Goal: Transaction & Acquisition: Purchase product/service

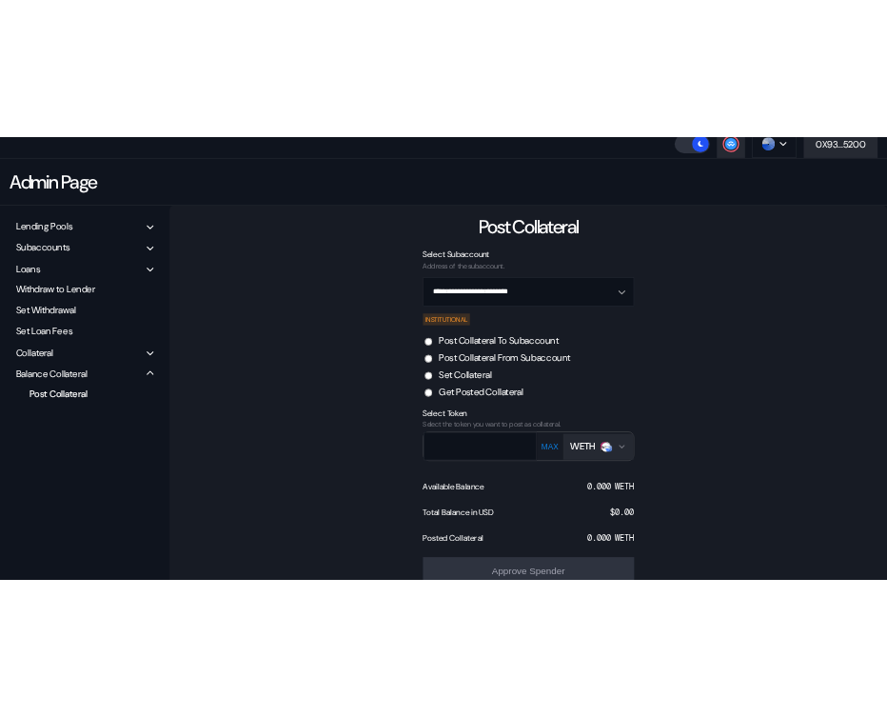
scroll to position [67, 0]
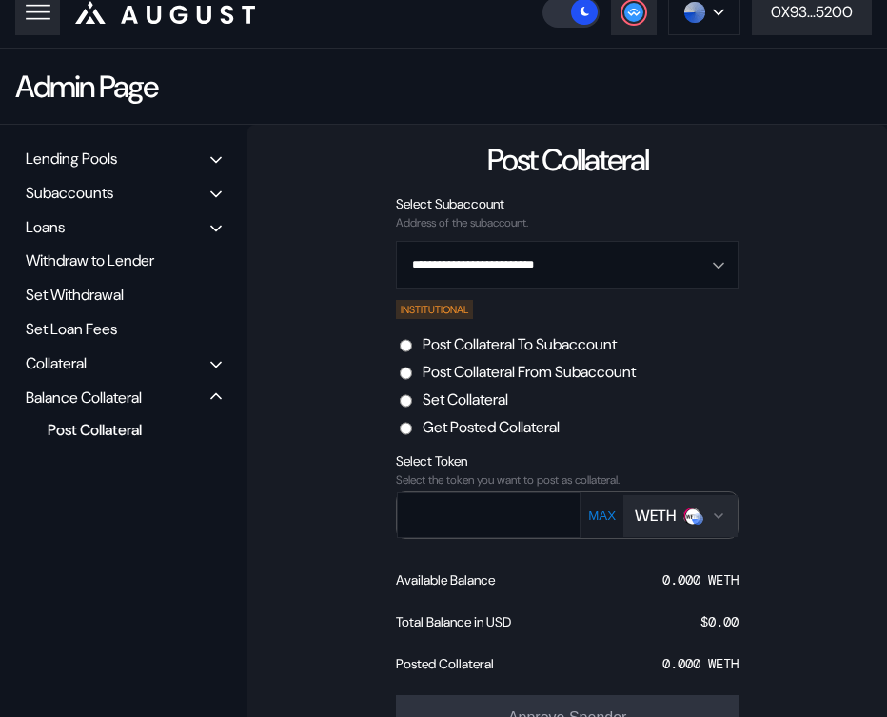
click at [651, 516] on div "WETH" at bounding box center [655, 515] width 41 height 20
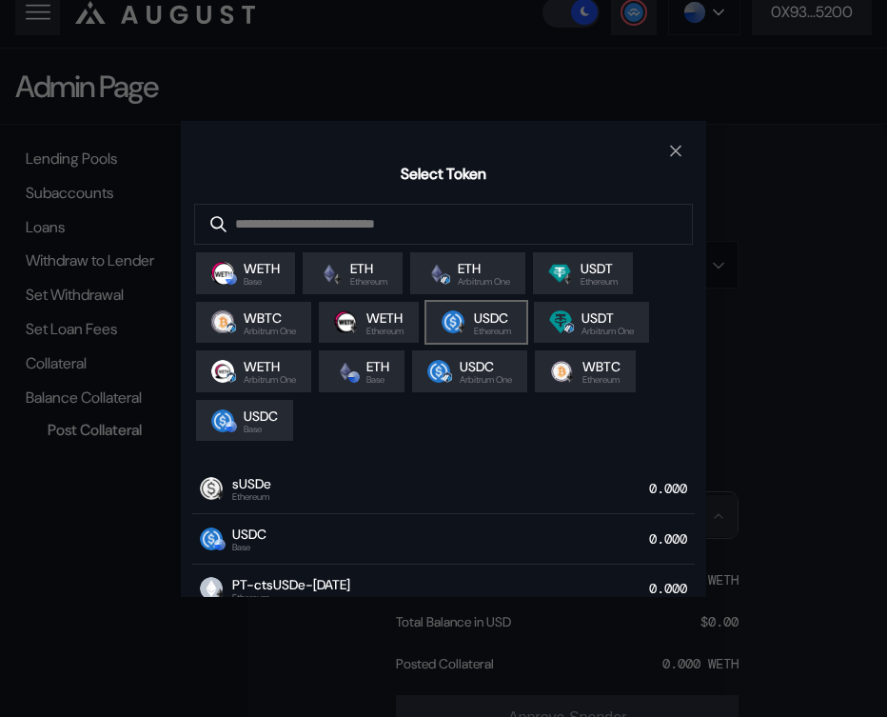
click at [480, 331] on div "USDC Ethereum" at bounding box center [476, 322] width 69 height 27
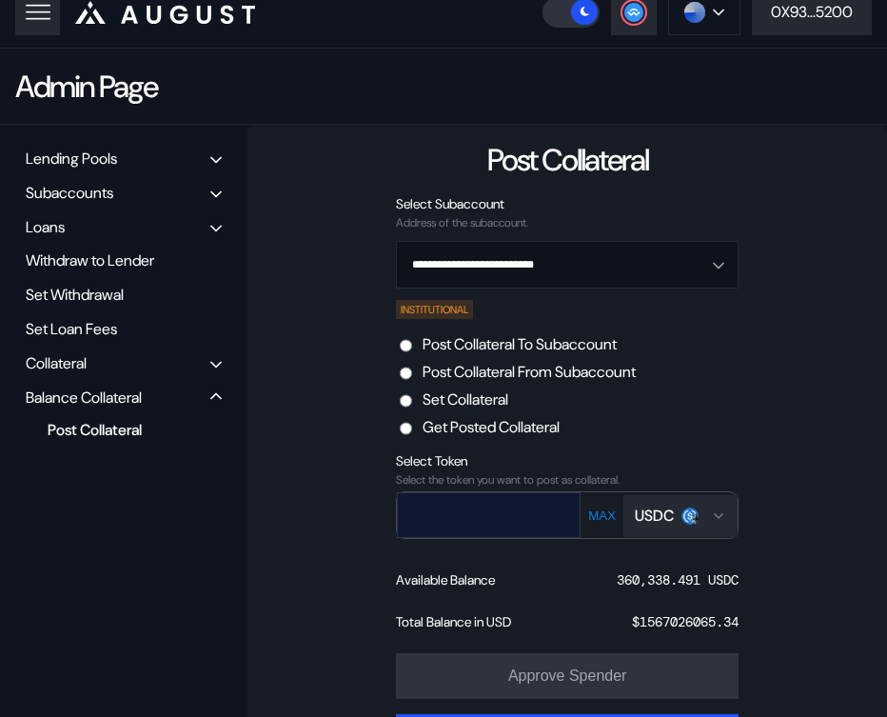
click at [444, 523] on input "text" at bounding box center [475, 514] width 154 height 39
paste input "******"
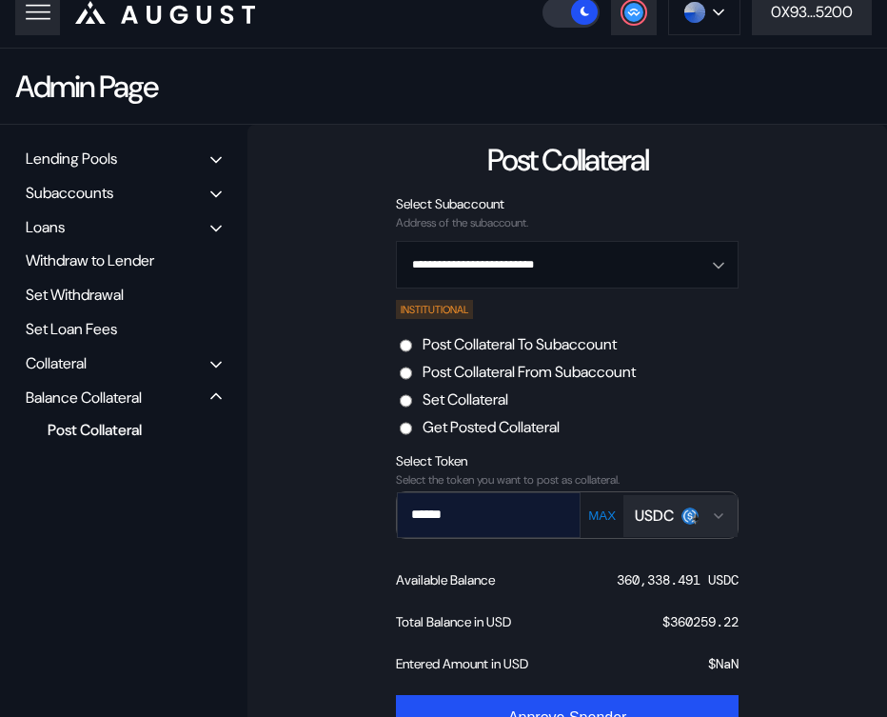
type input "******"
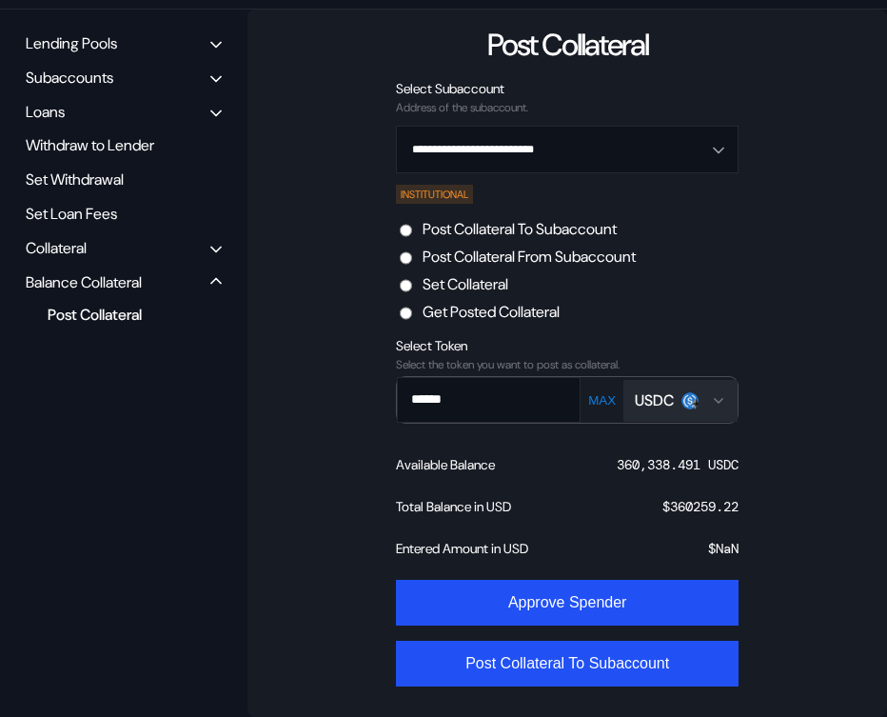
scroll to position [0, 0]
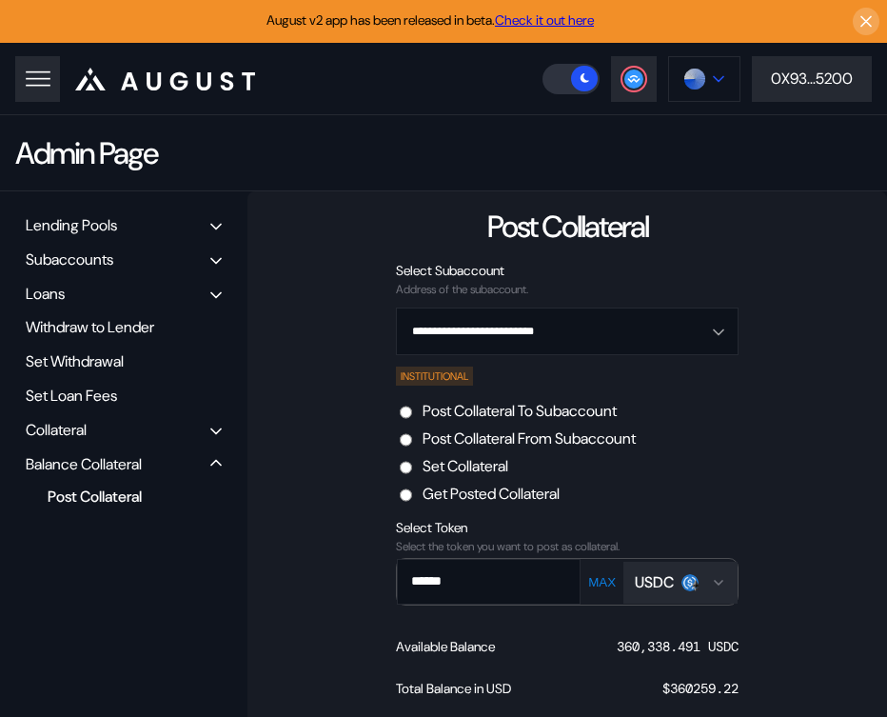
click at [714, 90] on button at bounding box center [704, 79] width 72 height 46
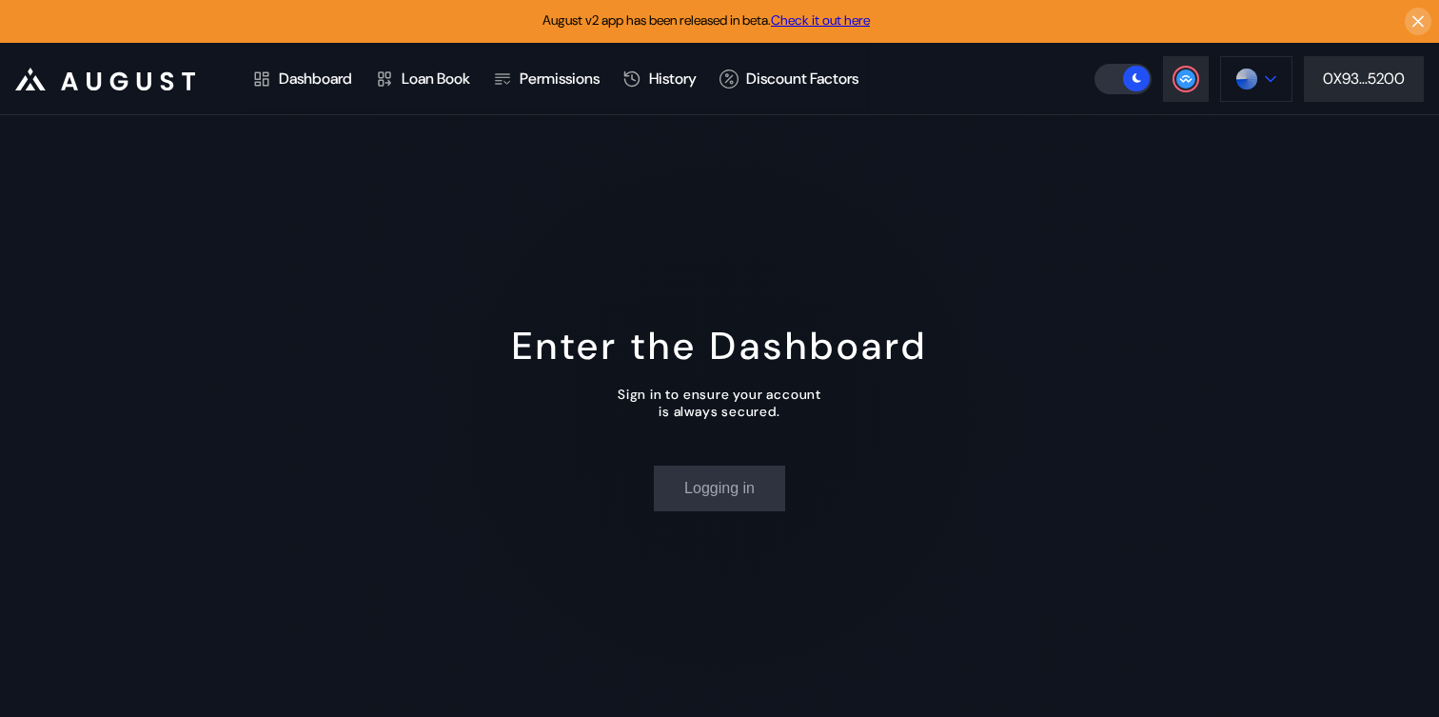
click at [1266, 83] on div at bounding box center [1270, 78] width 11 height 13
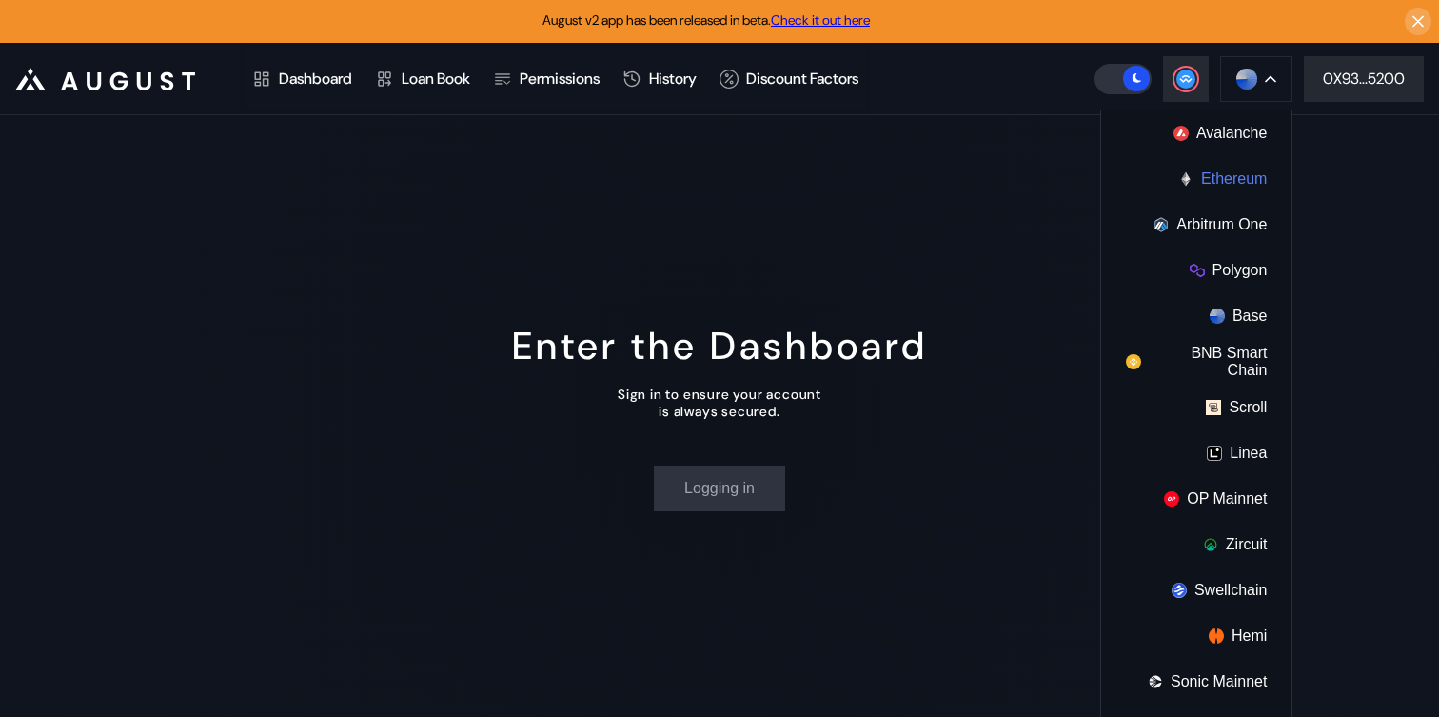
click at [1192, 171] on button "Ethereum" at bounding box center [1196, 179] width 190 height 46
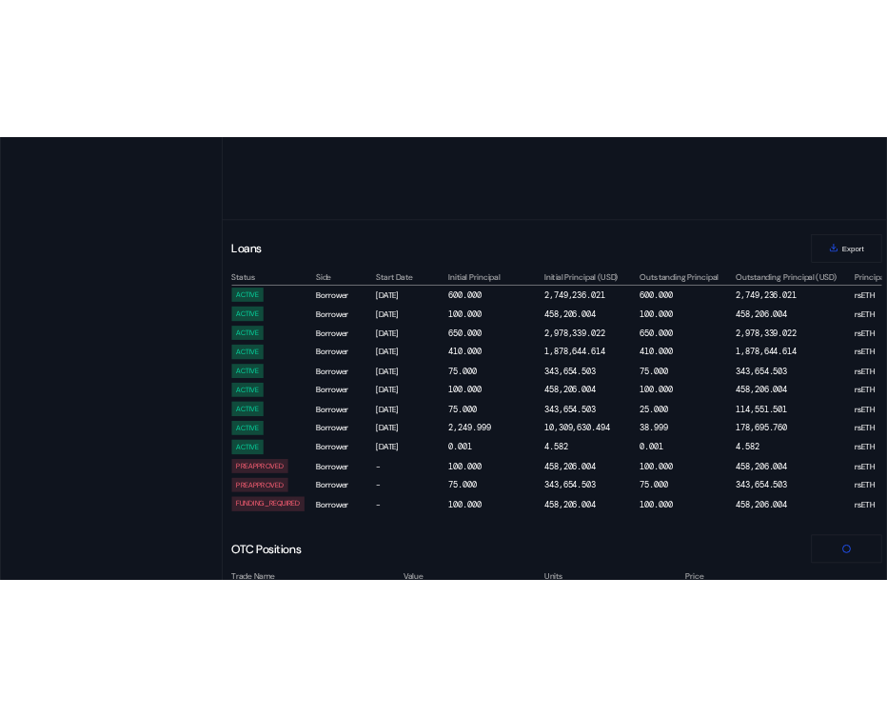
scroll to position [830, 0]
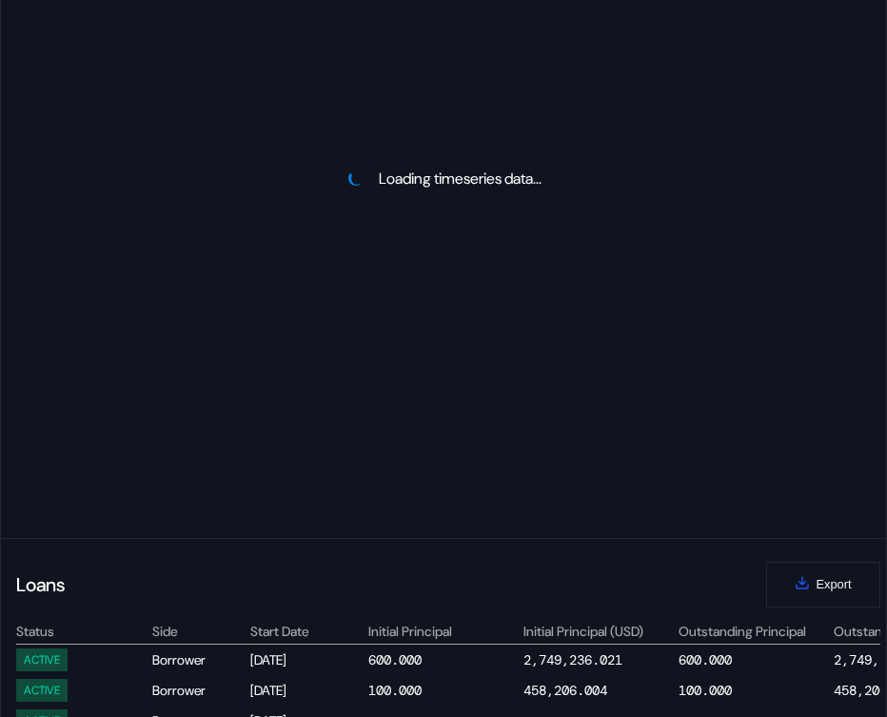
select select "*"
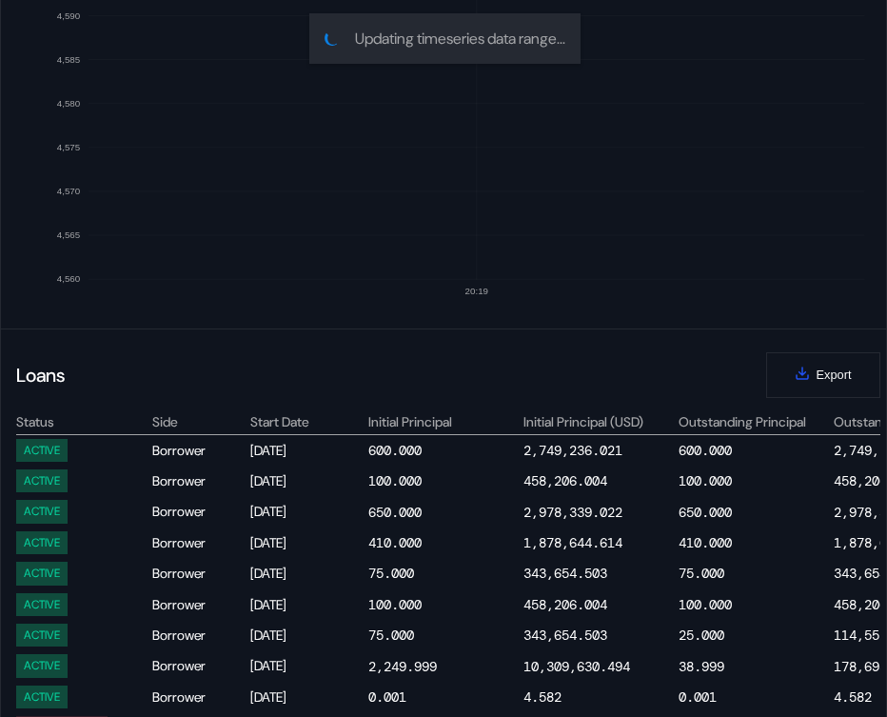
scroll to position [1078, 0]
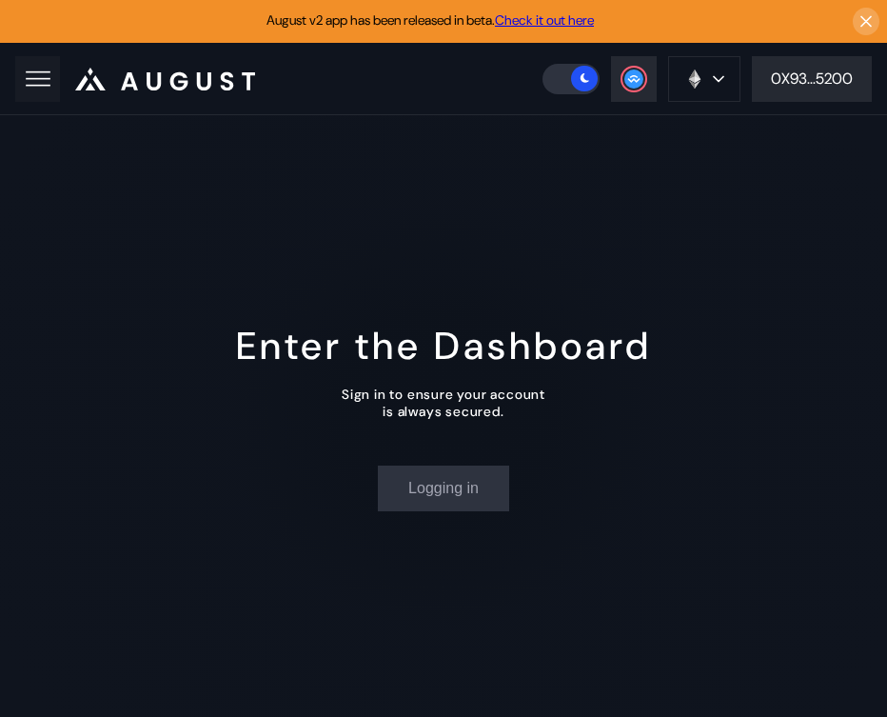
click at [33, 91] on icon at bounding box center [38, 79] width 27 height 27
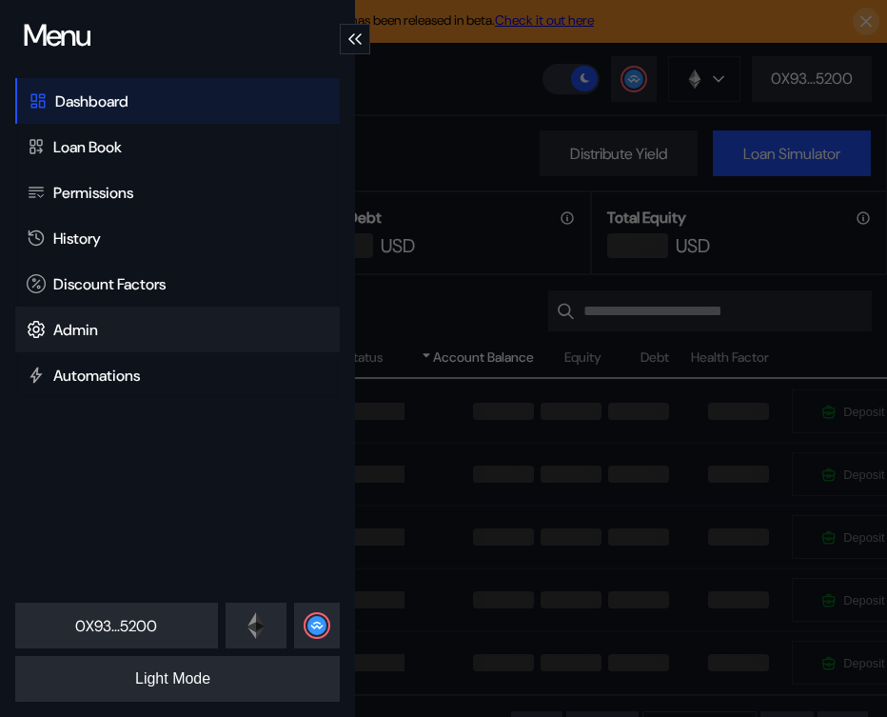
click at [90, 337] on div "Admin" at bounding box center [75, 330] width 45 height 20
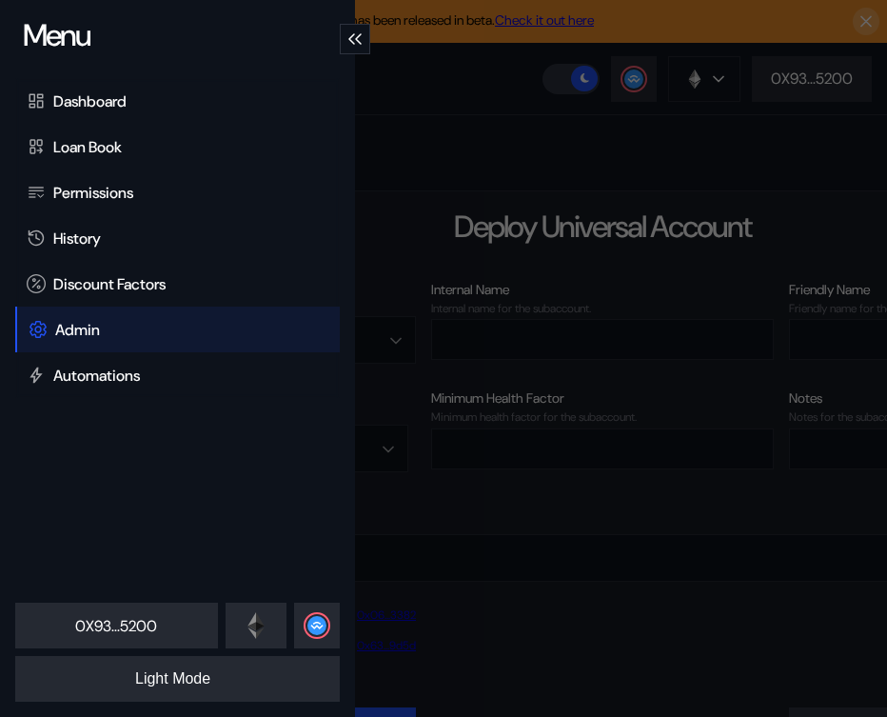
click at [90, 337] on div "Admin" at bounding box center [77, 330] width 45 height 20
click at [504, 262] on div "Menu Dashboard Loan Book Permissions History Discount Factors Admin Automations…" at bounding box center [443, 358] width 887 height 717
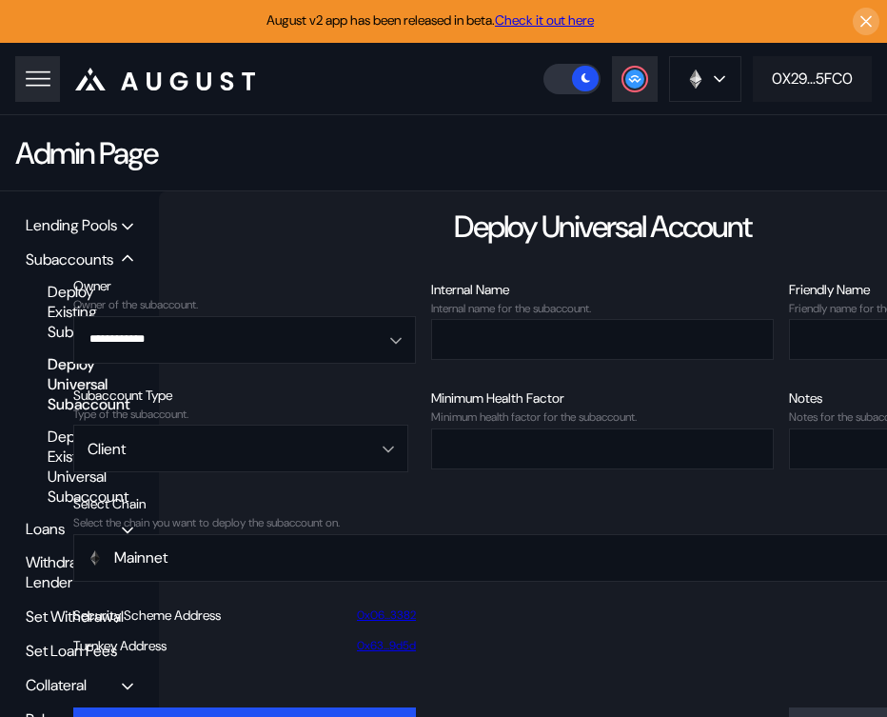
click at [776, 88] on div "0X29...5FC0" at bounding box center [812, 79] width 81 height 20
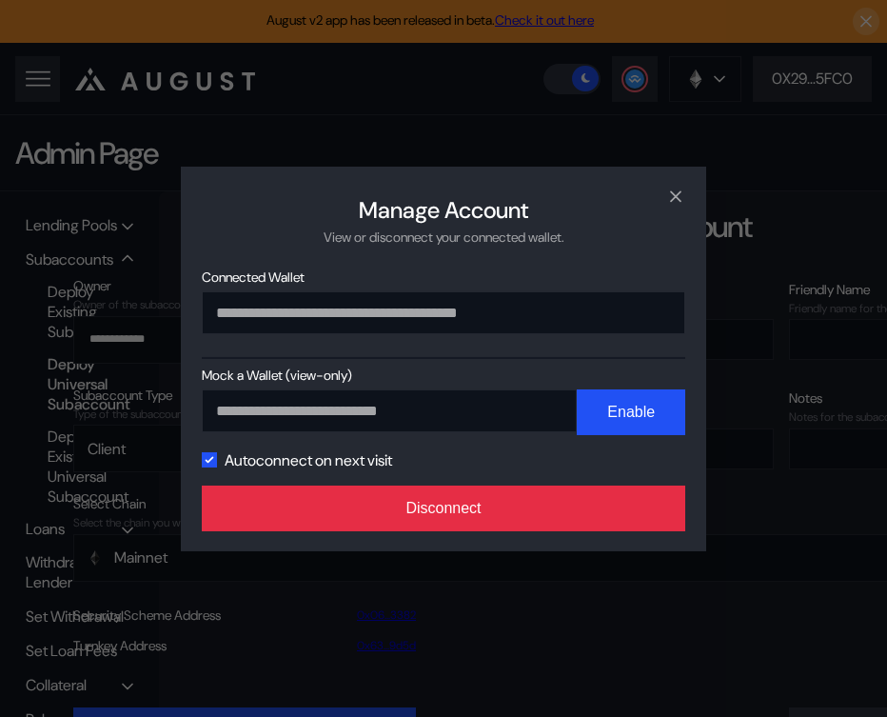
click at [505, 516] on button "Disconnect" at bounding box center [443, 508] width 483 height 46
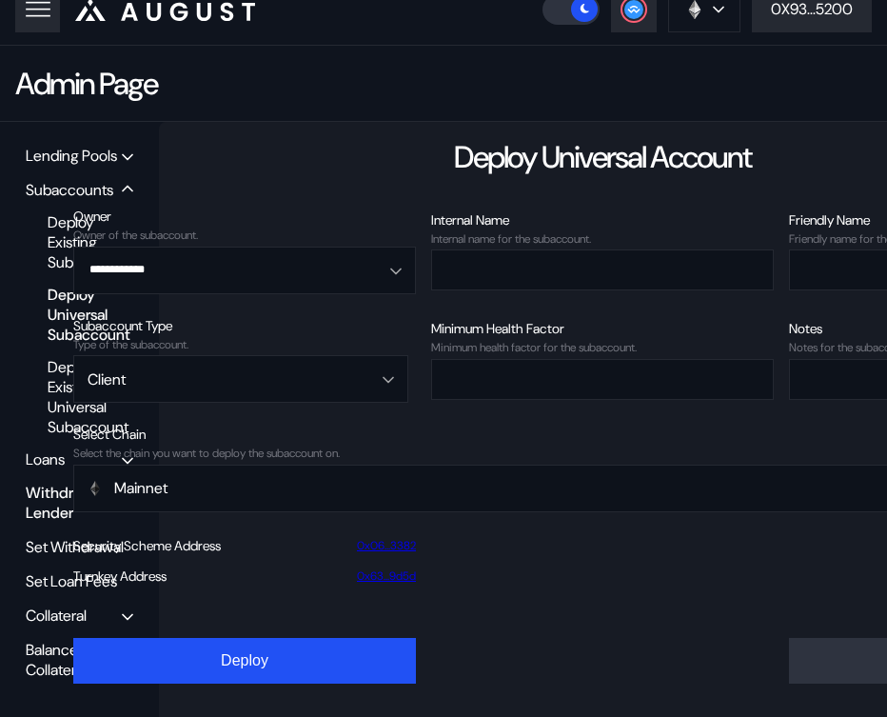
scroll to position [76, 0]
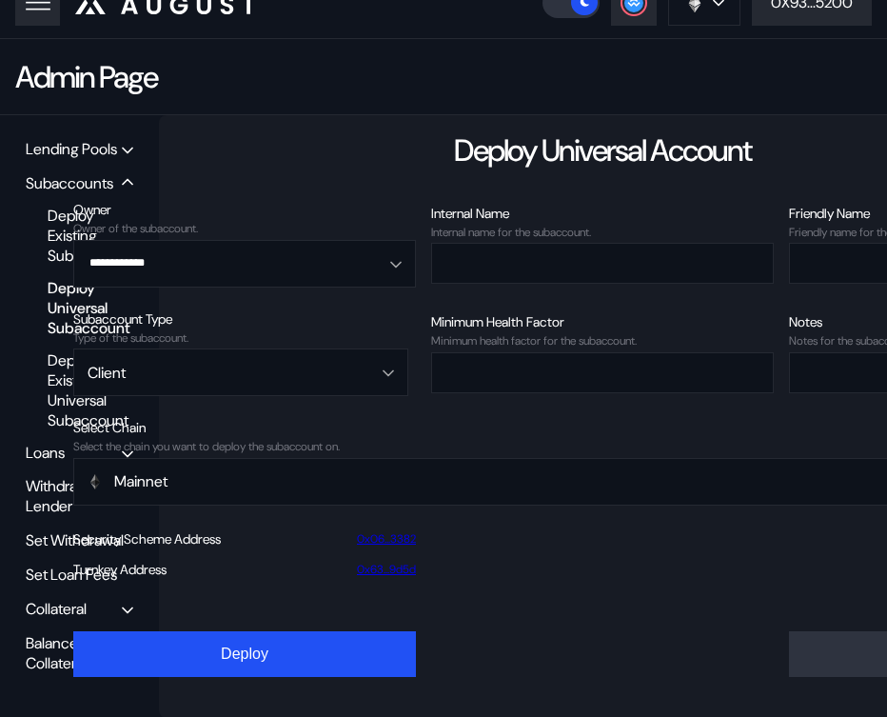
click at [56, 641] on div "Balance Collateral" at bounding box center [74, 653] width 96 height 40
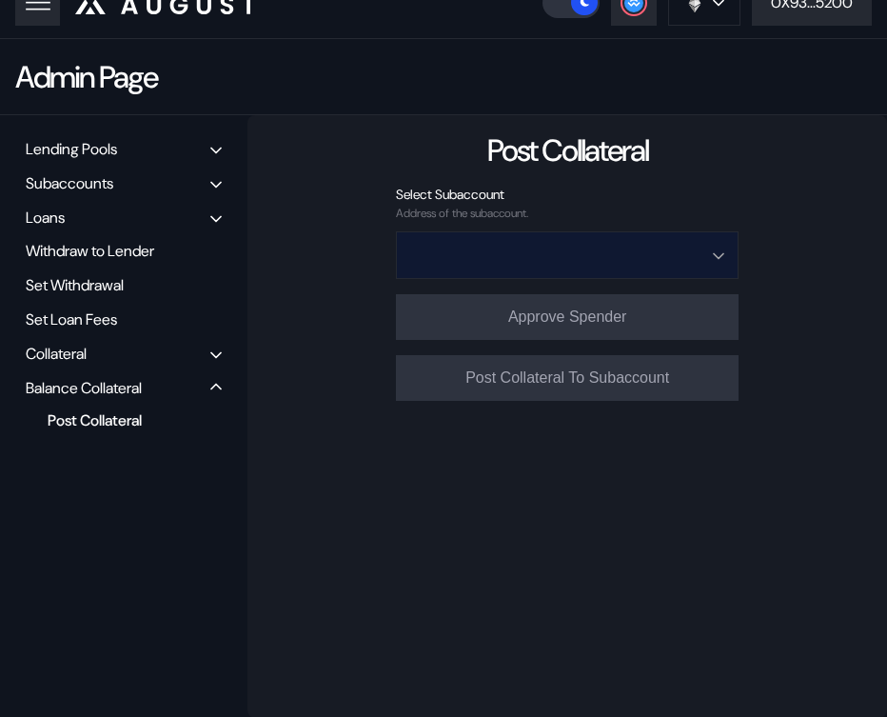
click at [555, 241] on input "Open menu" at bounding box center [556, 255] width 293 height 46
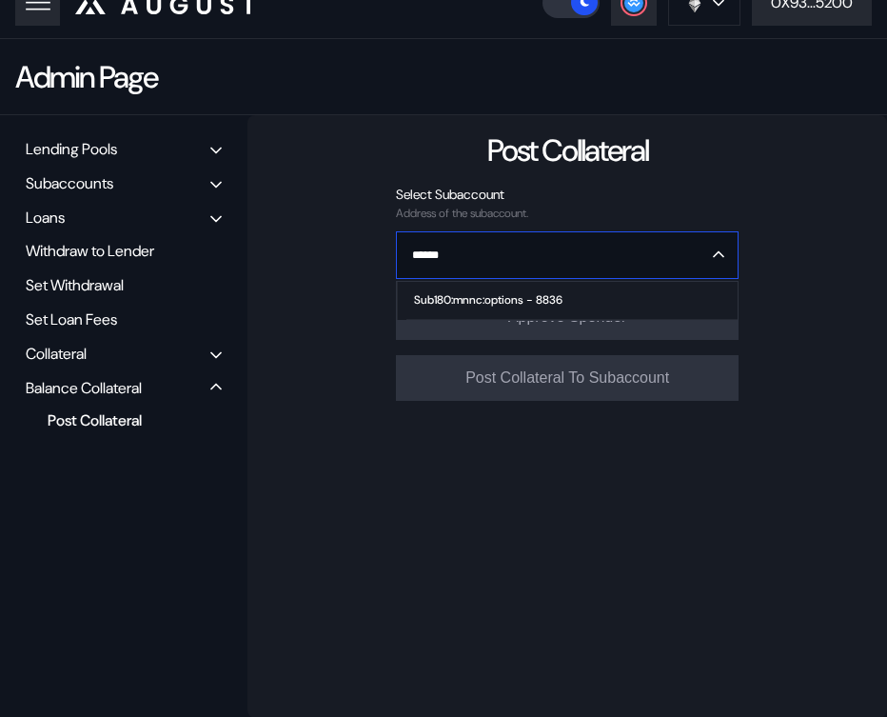
click at [526, 302] on div "Sub180:mnnc:options - 8836" at bounding box center [488, 299] width 148 height 13
type input "**********"
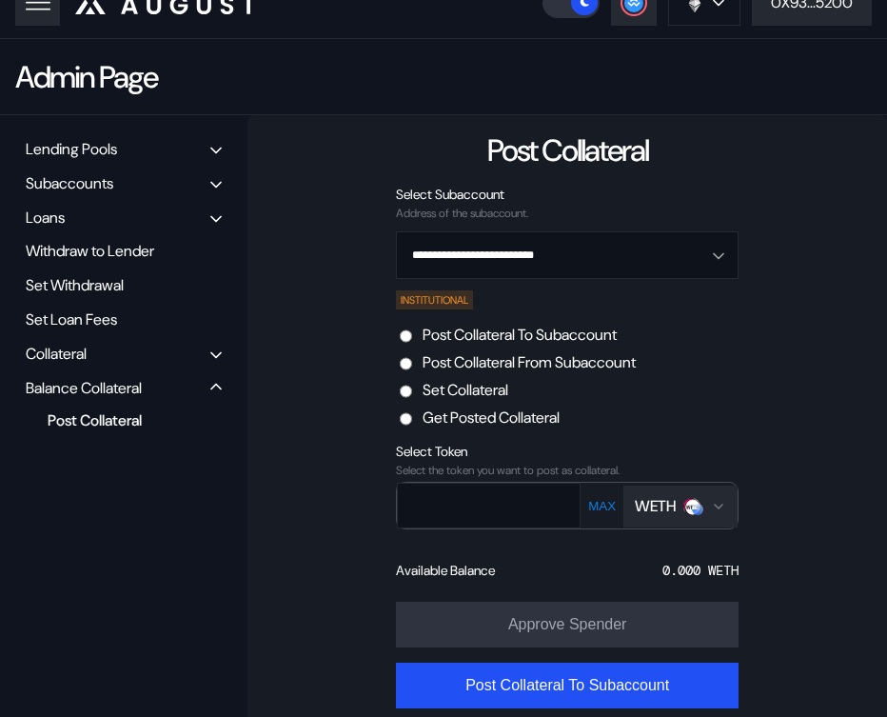
click at [650, 518] on button "WETH" at bounding box center [680, 506] width 114 height 42
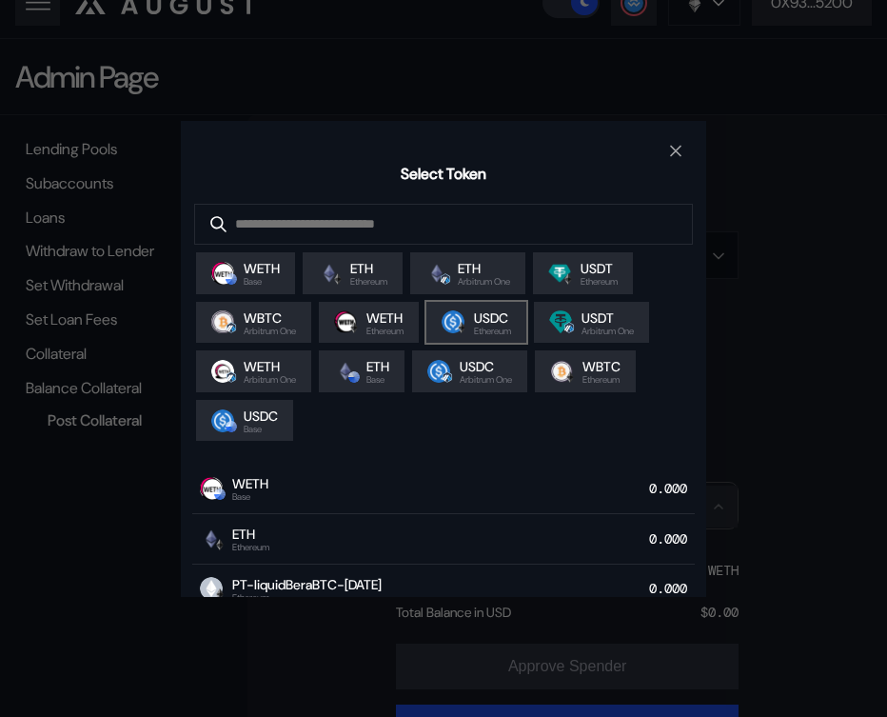
click at [499, 334] on span "Ethereum" at bounding box center [492, 331] width 37 height 10
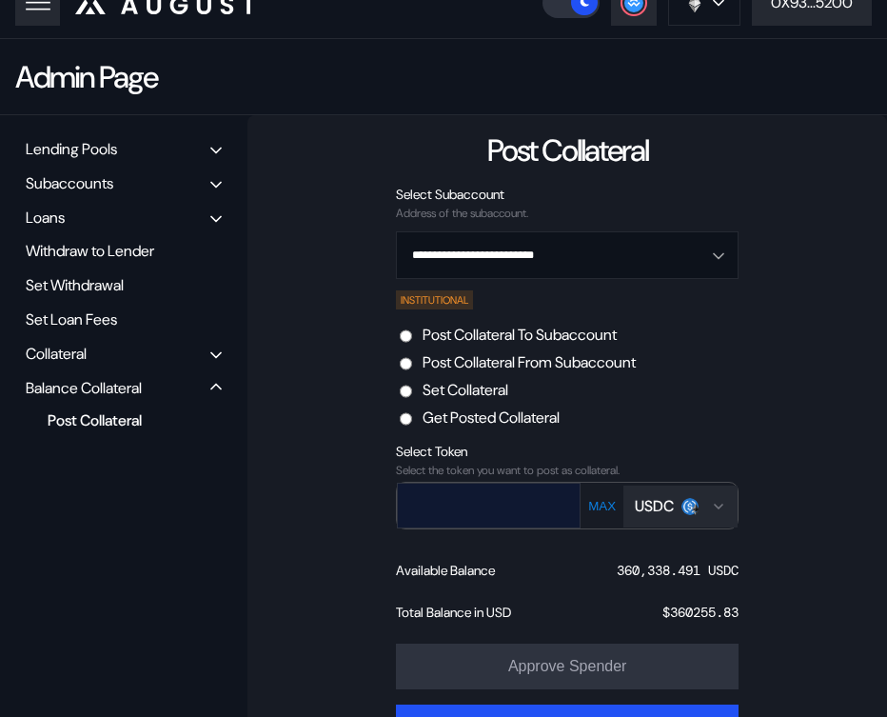
click at [550, 501] on input "text" at bounding box center [475, 504] width 154 height 39
paste input "******"
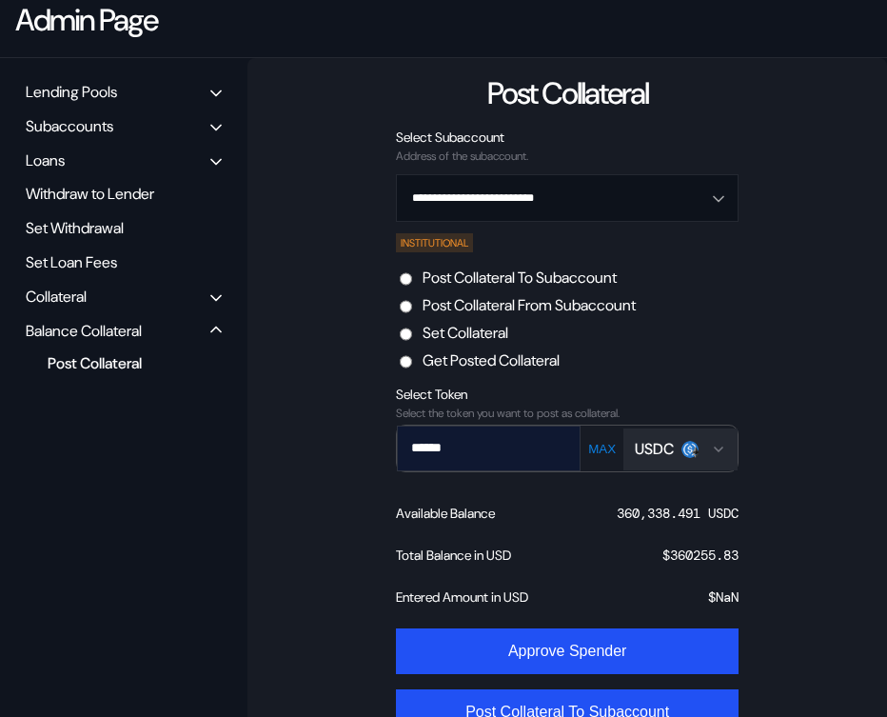
scroll to position [155, 0]
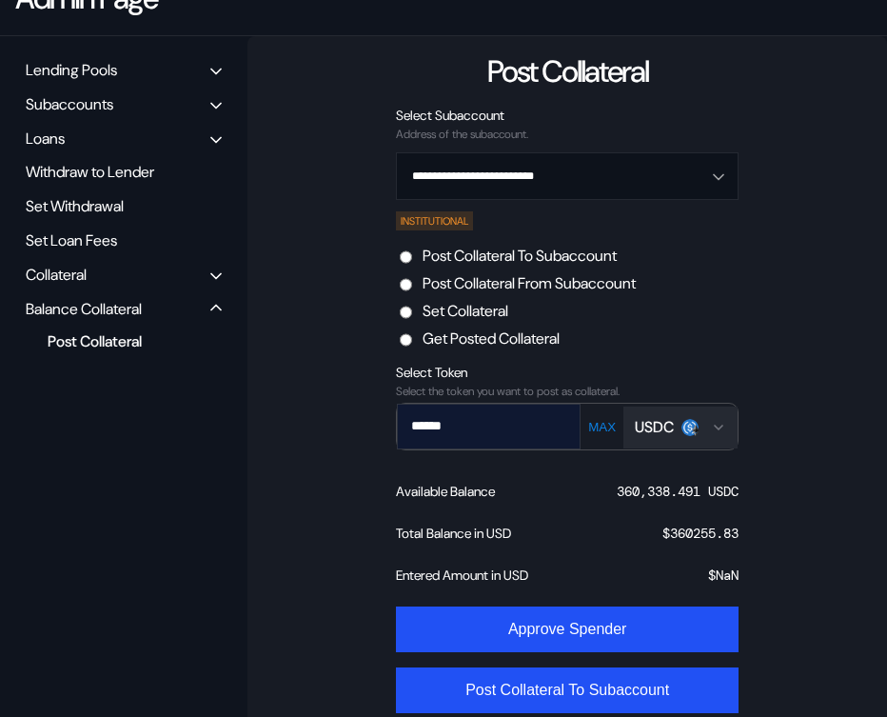
click at [497, 416] on input "******" at bounding box center [475, 425] width 154 height 39
click at [506, 432] on input "******" at bounding box center [475, 425] width 154 height 39
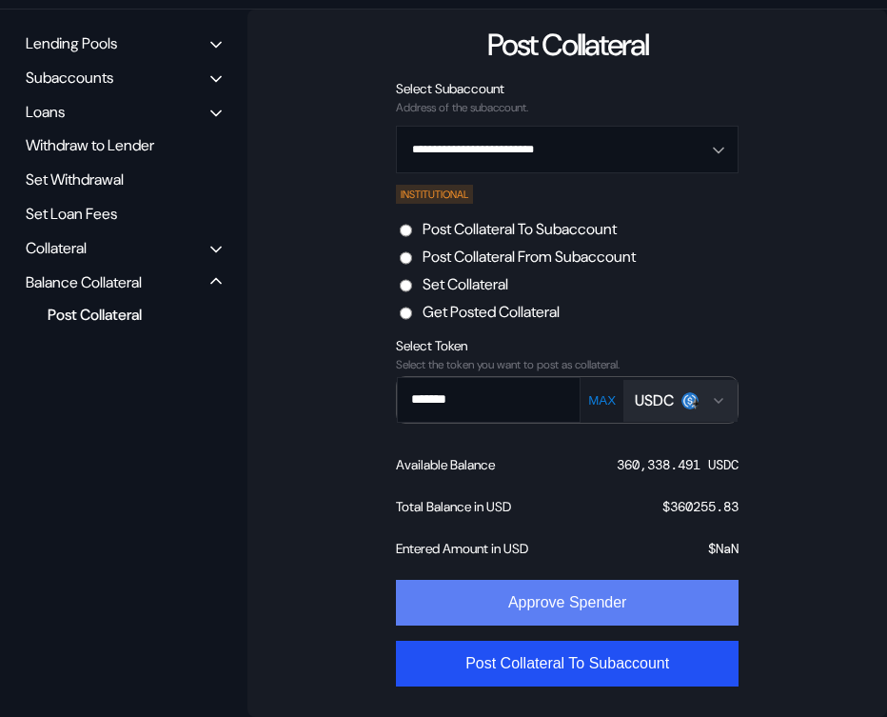
type input "*******"
click at [567, 598] on button "Approve Spender" at bounding box center [567, 603] width 343 height 46
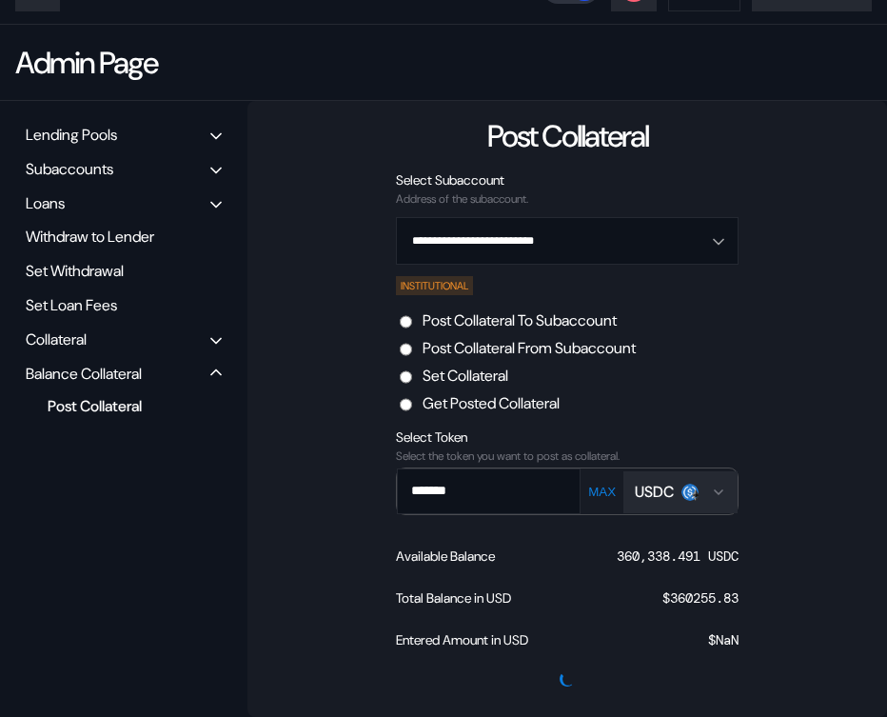
scroll to position [0, 0]
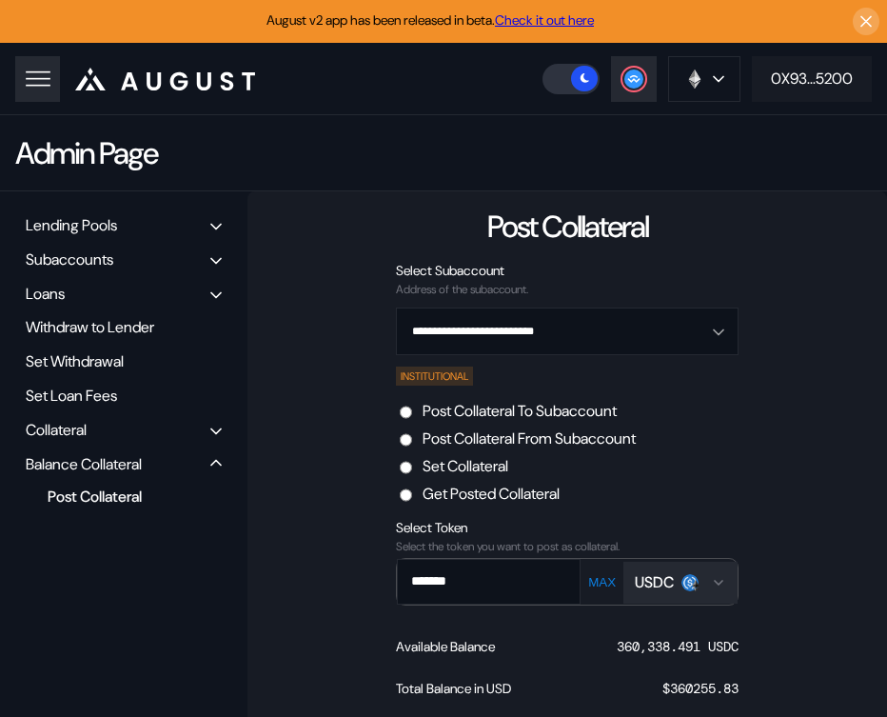
click at [812, 98] on button "0X93...5200" at bounding box center [812, 79] width 120 height 46
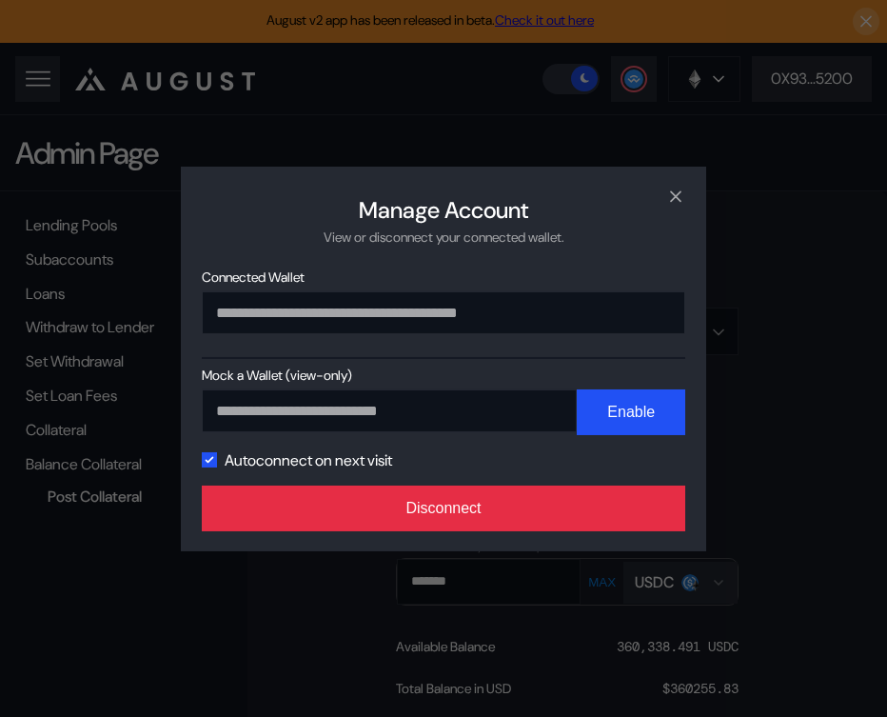
click at [475, 518] on button "Disconnect" at bounding box center [443, 508] width 483 height 46
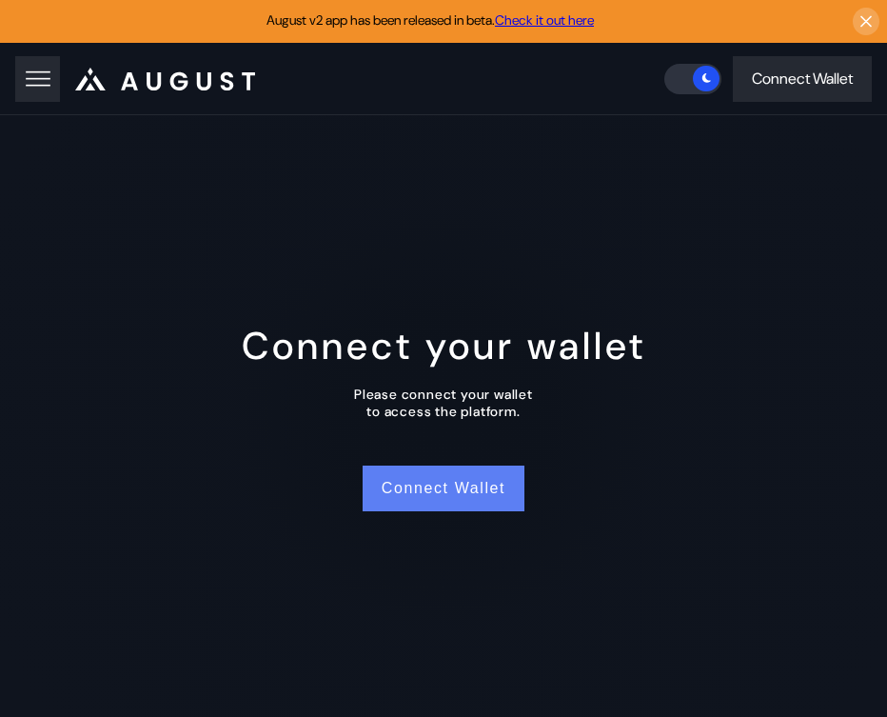
click at [442, 483] on button "Connect Wallet" at bounding box center [444, 488] width 162 height 46
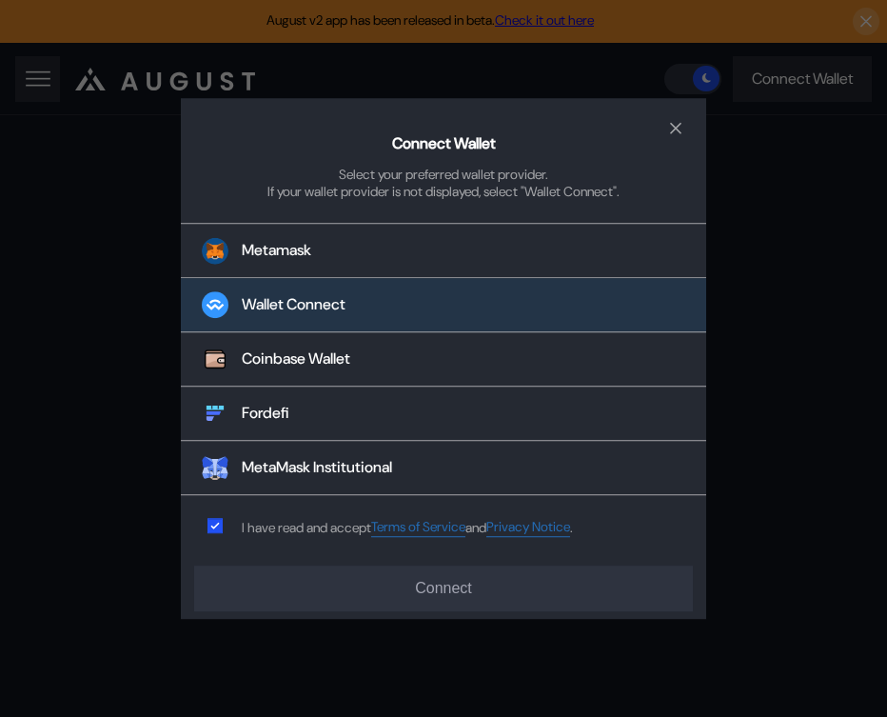
click at [324, 282] on button "Wallet Connect" at bounding box center [443, 306] width 525 height 54
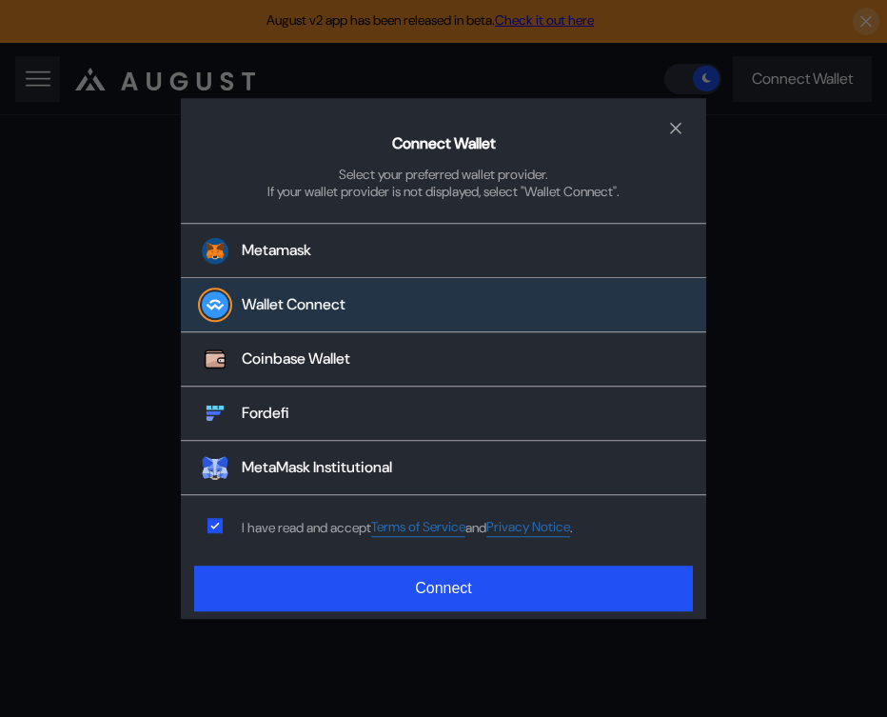
click at [318, 612] on div "Connect Wallet Select your preferred wallet provider. If your wallet provider i…" at bounding box center [443, 359] width 525 height 522
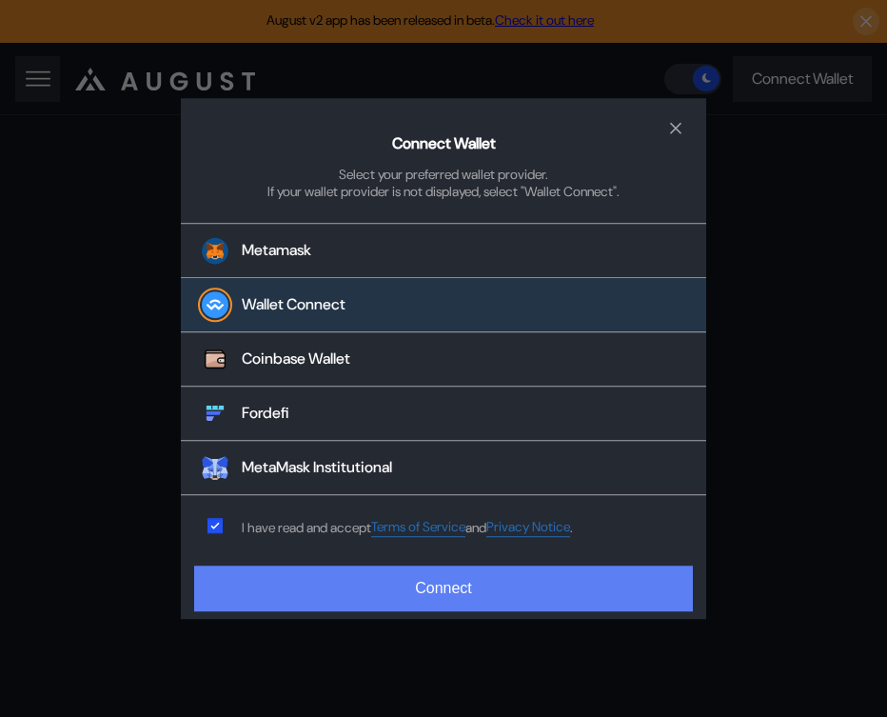
click at [331, 600] on button "Connect" at bounding box center [443, 588] width 499 height 46
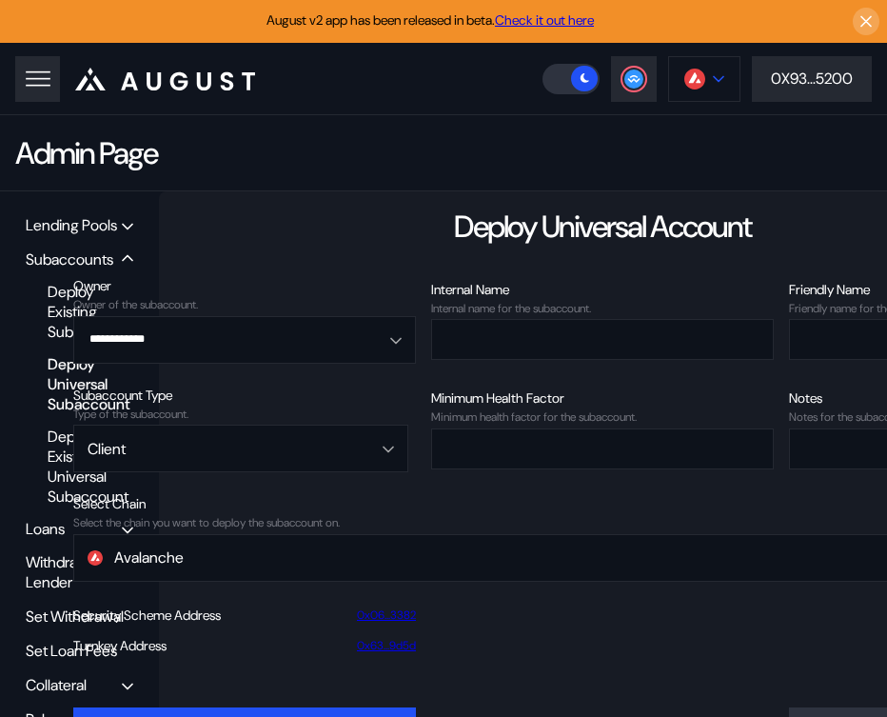
click at [705, 87] on button at bounding box center [704, 79] width 72 height 46
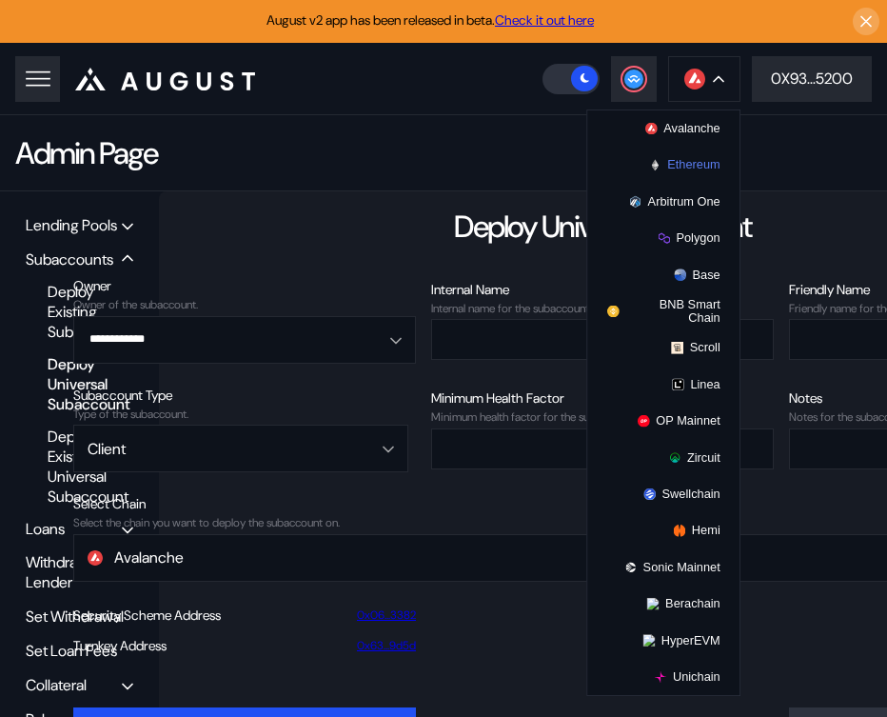
click at [691, 174] on button "Ethereum" at bounding box center [663, 165] width 152 height 36
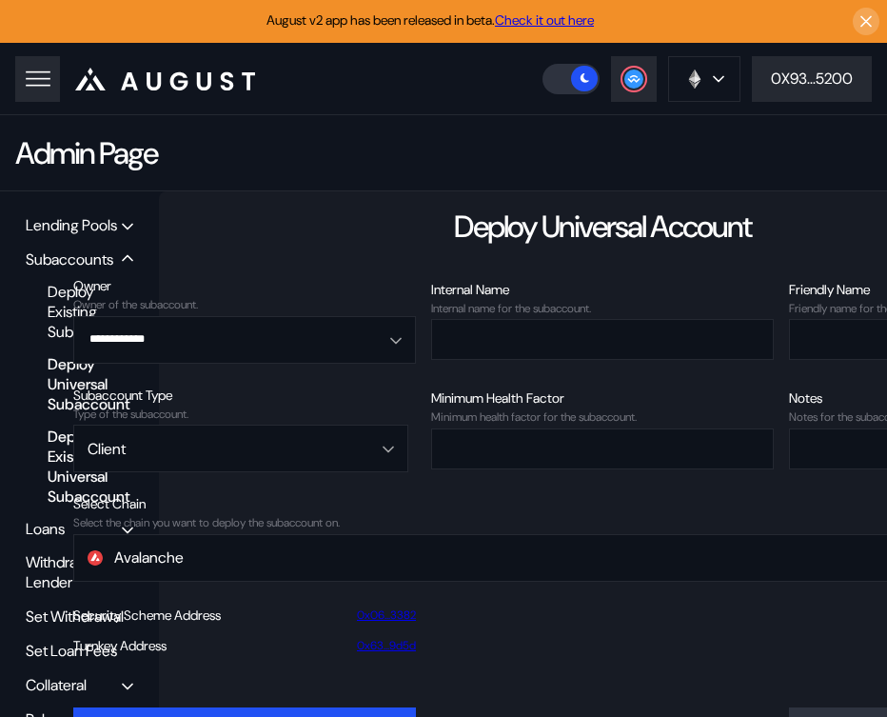
scroll to position [76, 0]
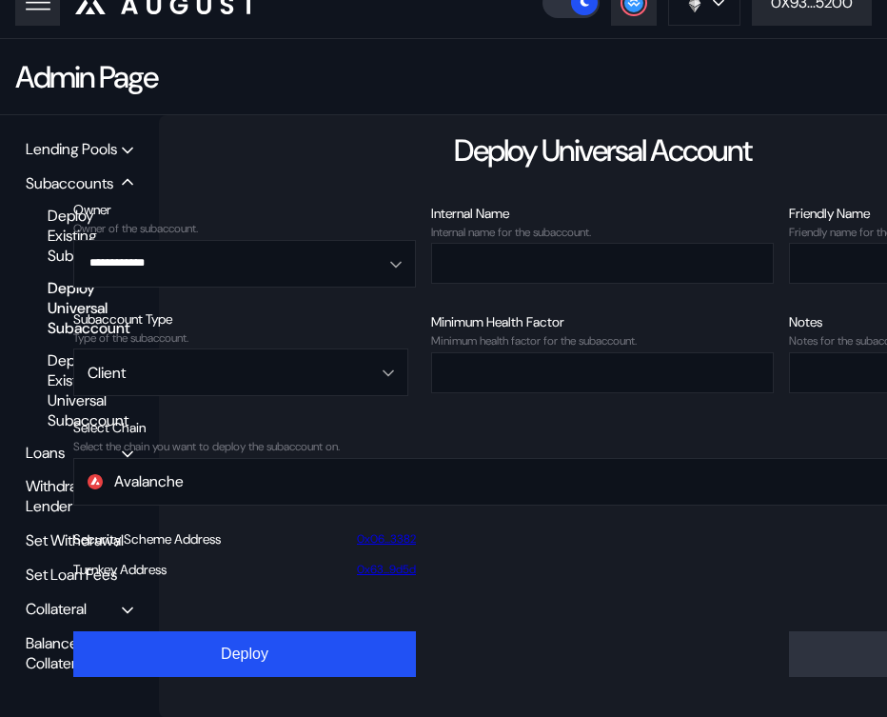
click at [51, 636] on div "Balance Collateral" at bounding box center [74, 653] width 96 height 40
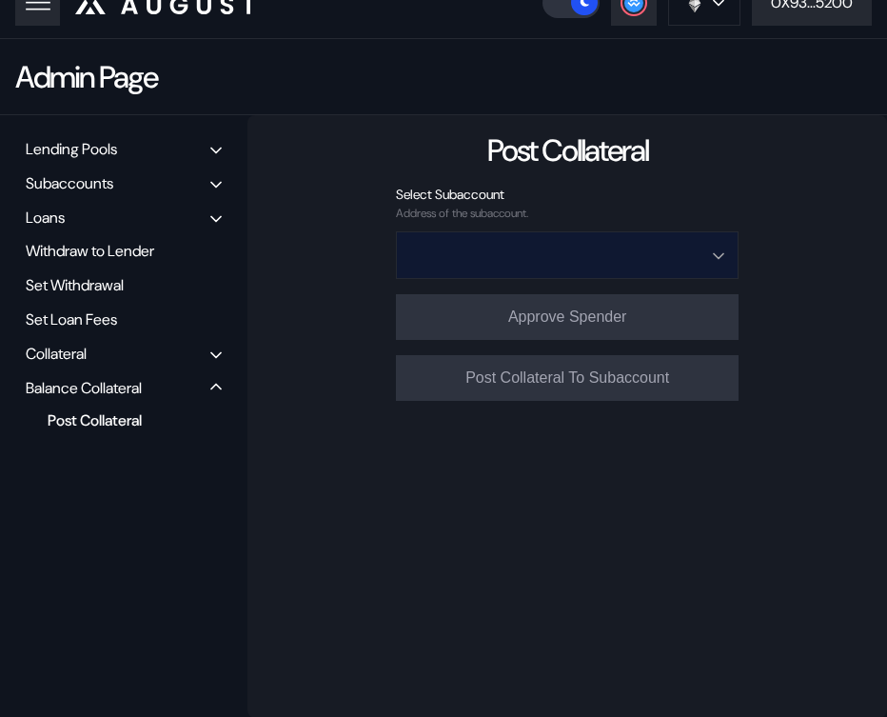
click at [521, 248] on input "Open menu" at bounding box center [556, 255] width 293 height 46
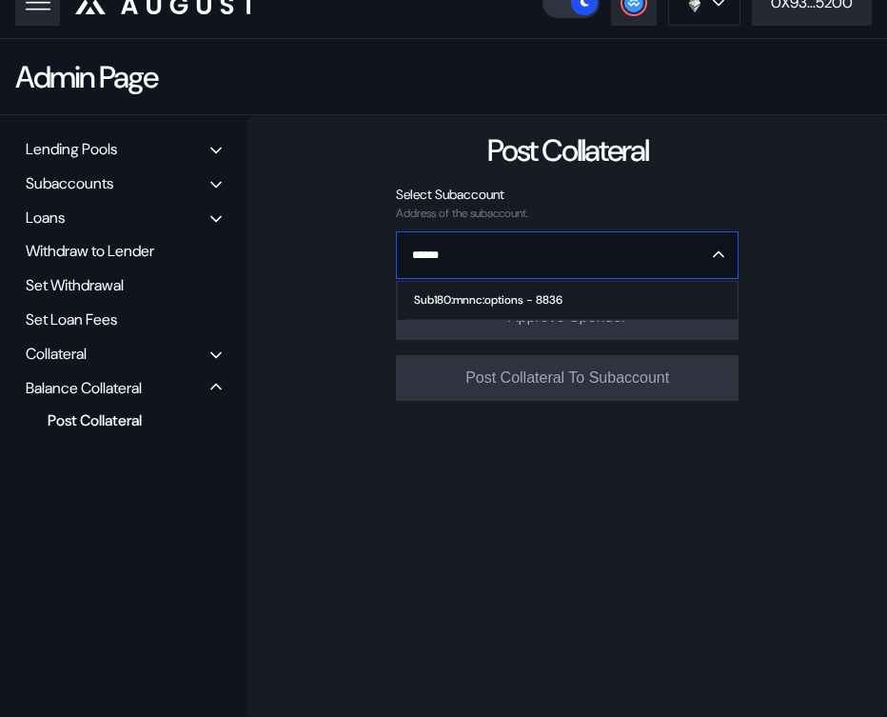
click at [486, 294] on div "Sub180:mnnc:options - 8836" at bounding box center [488, 299] width 148 height 13
type input "**********"
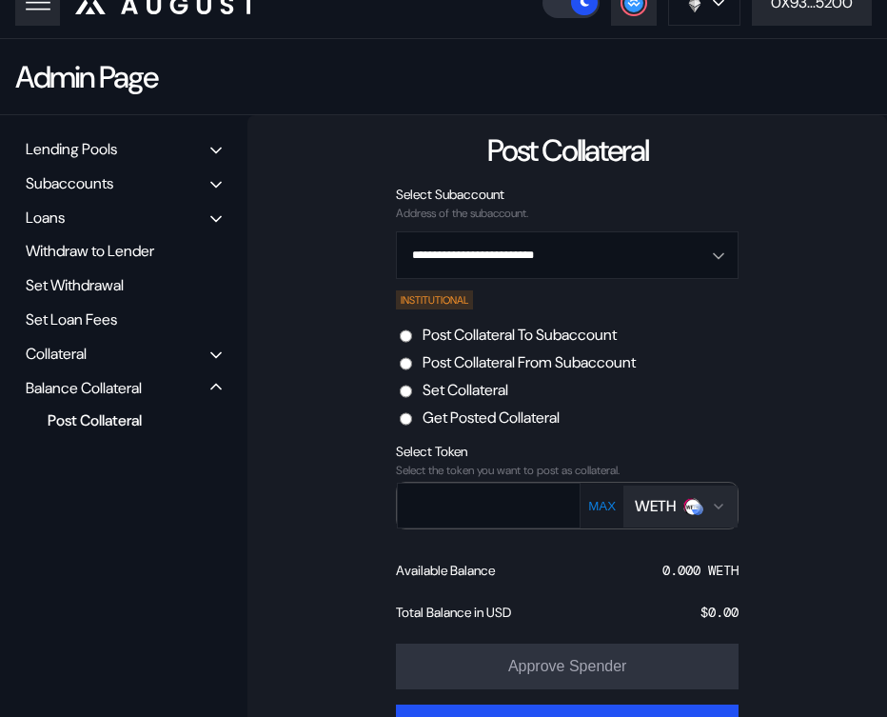
click at [689, 519] on button "WETH" at bounding box center [680, 506] width 114 height 42
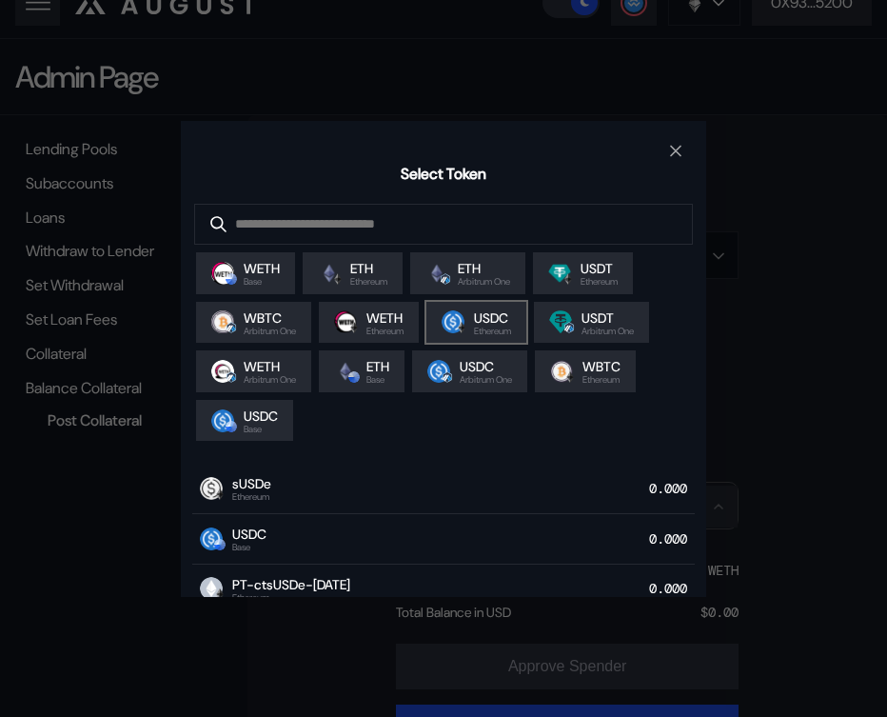
click at [483, 329] on span "Ethereum" at bounding box center [492, 331] width 37 height 10
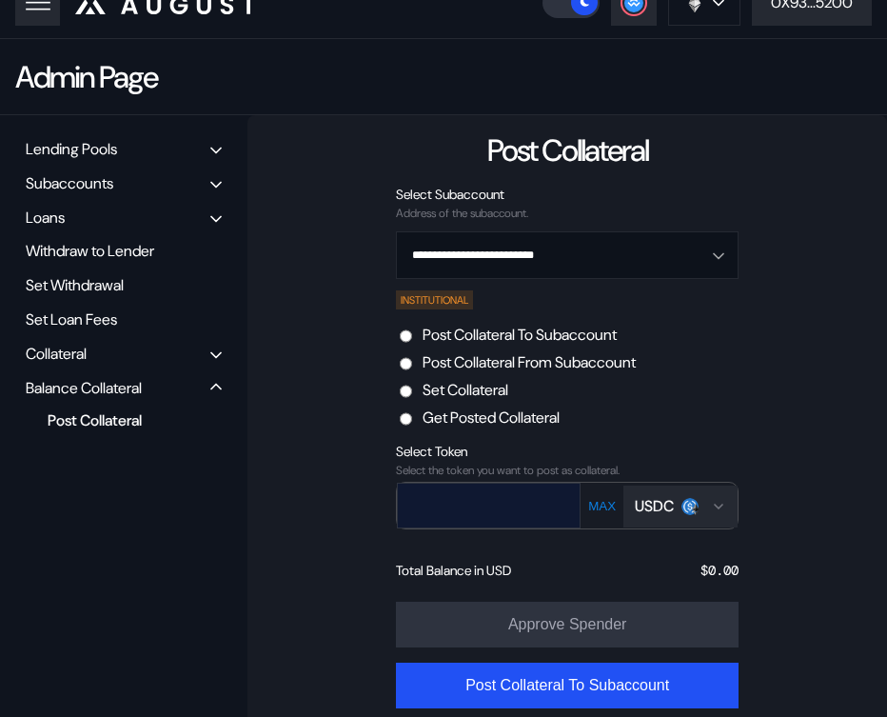
click at [480, 513] on input "text" at bounding box center [475, 504] width 154 height 39
paste input "******"
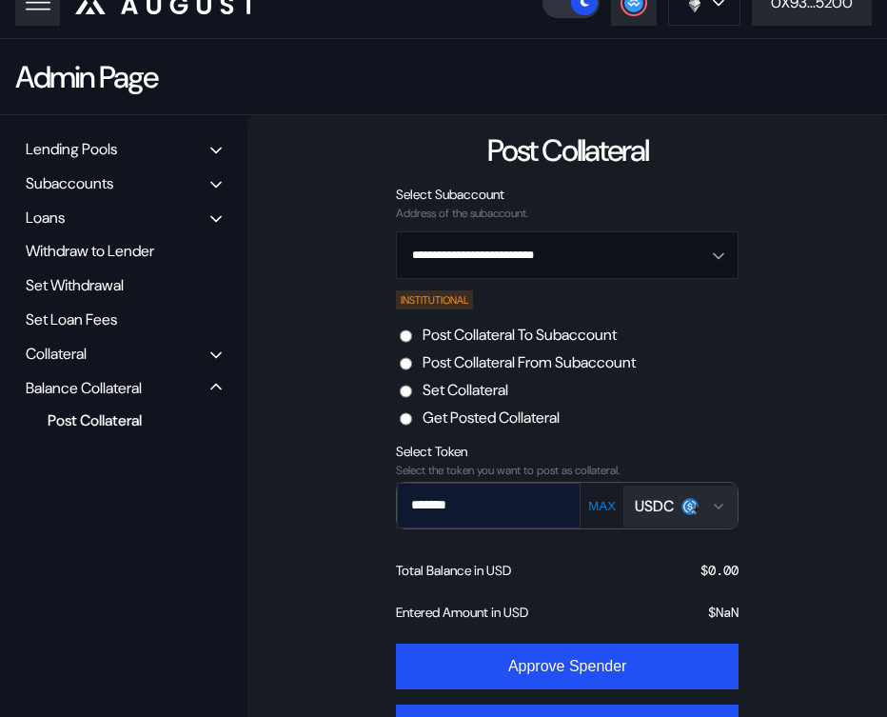
type input "*******"
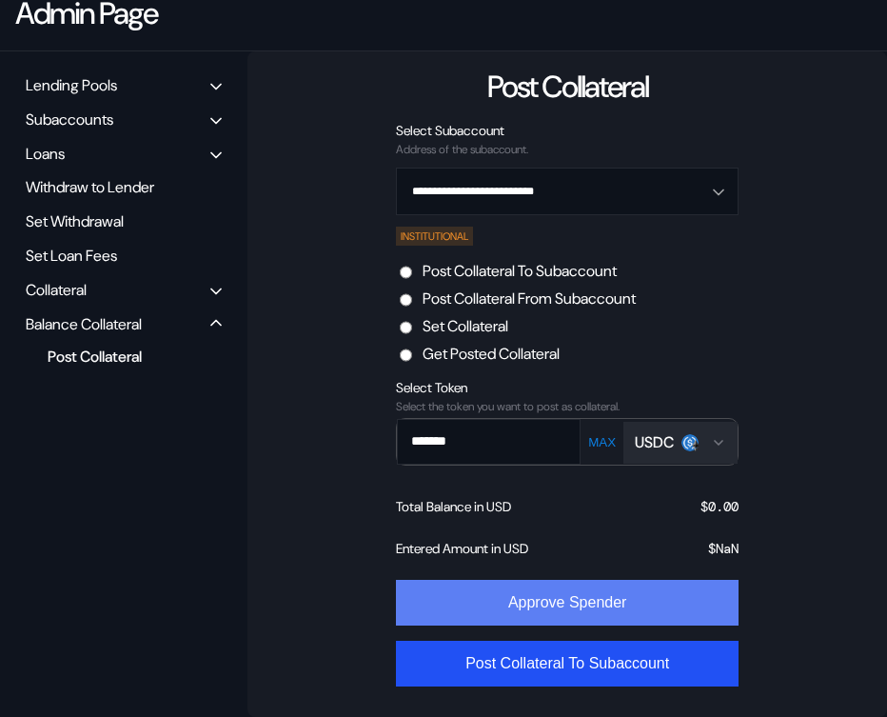
click at [506, 598] on button "Approve Spender" at bounding box center [567, 603] width 343 height 46
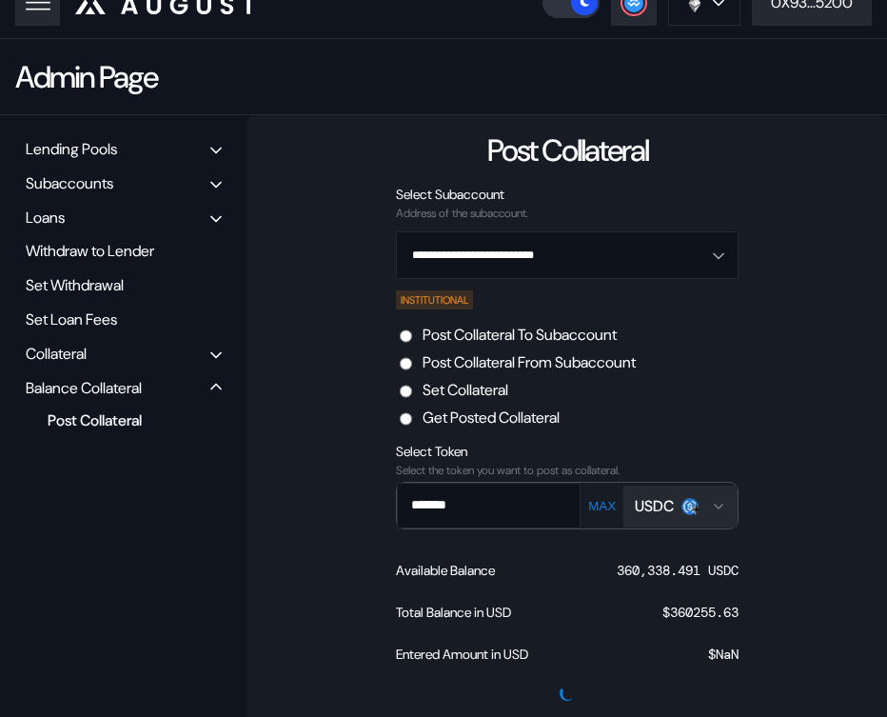
scroll to position [91, 0]
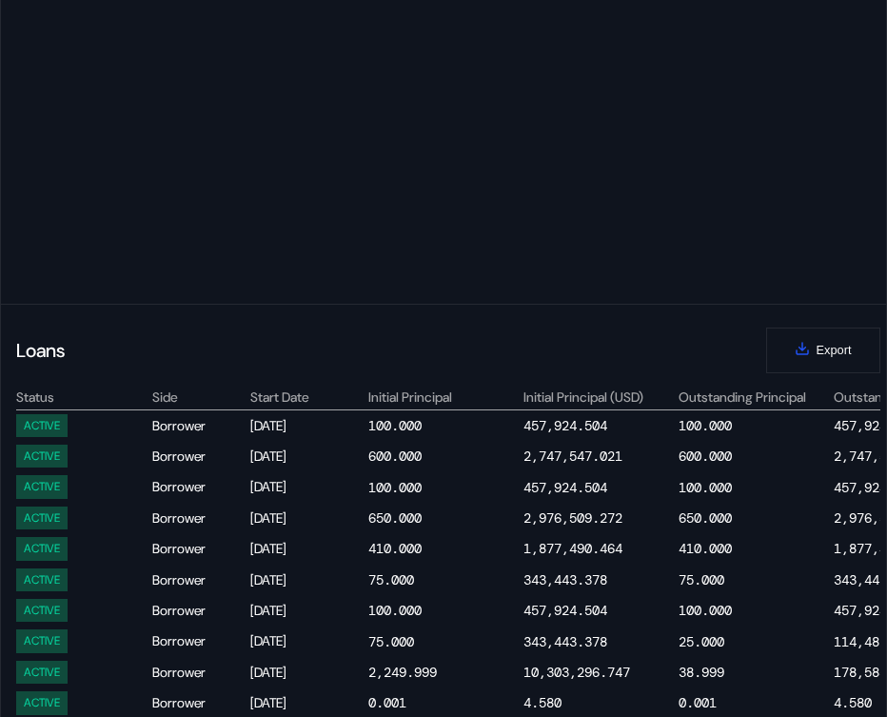
scroll to position [1001, 0]
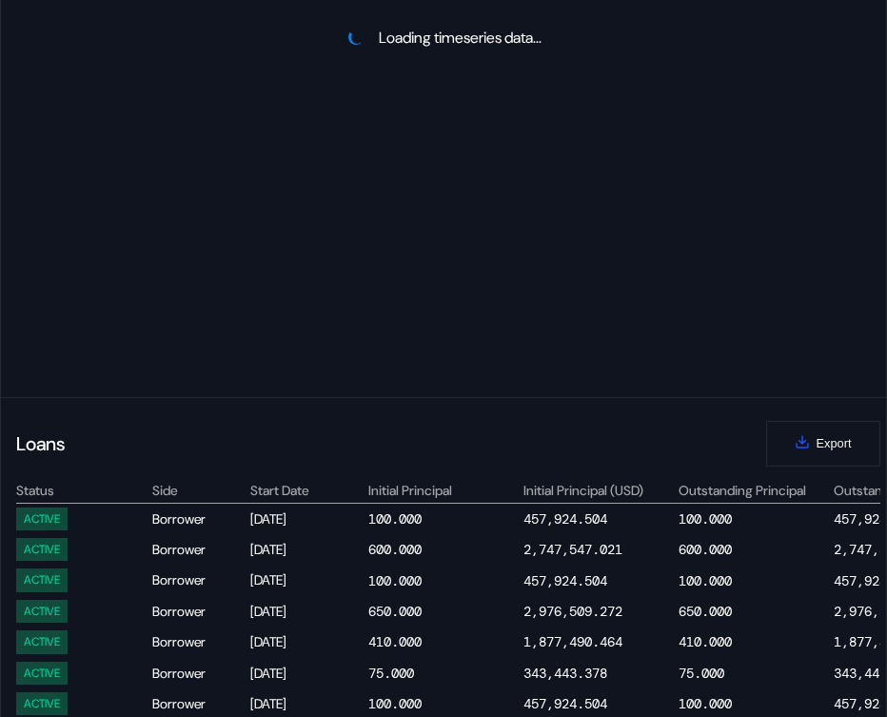
select select "*"
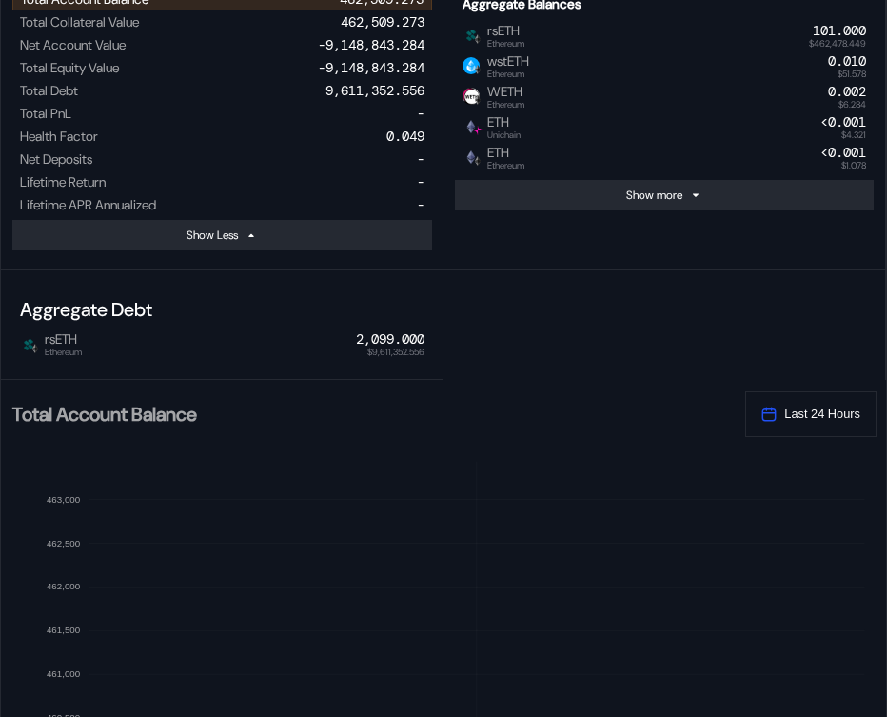
scroll to position [268, 0]
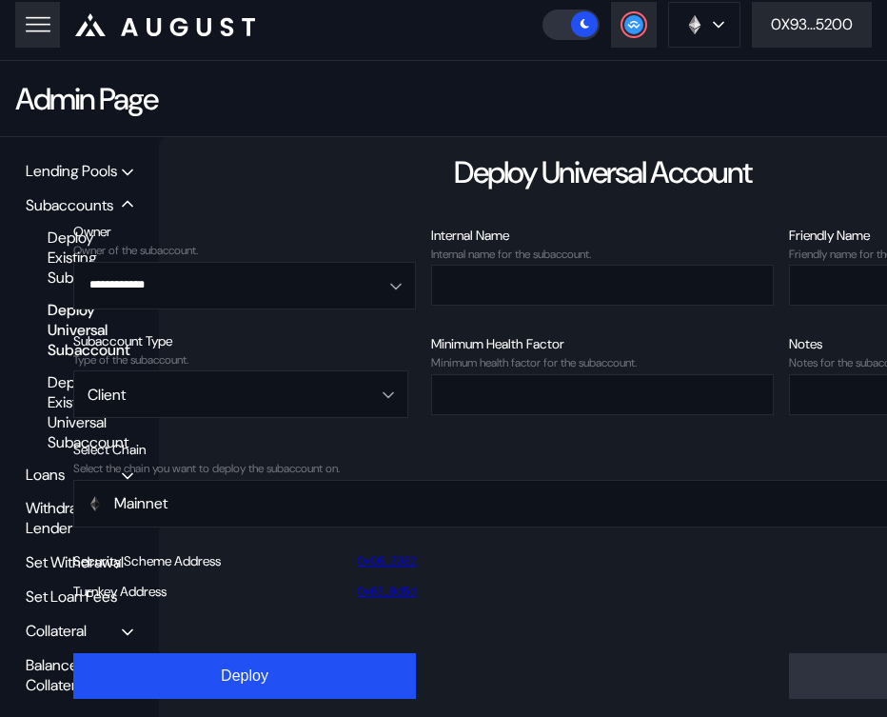
scroll to position [76, 0]
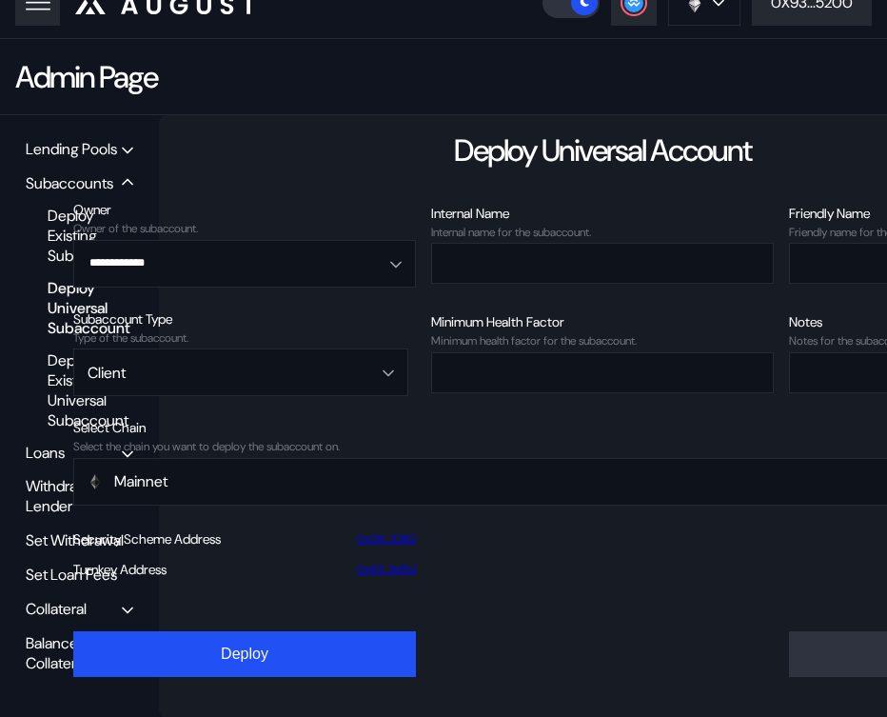
click at [50, 650] on div "Balance Collateral" at bounding box center [74, 653] width 96 height 40
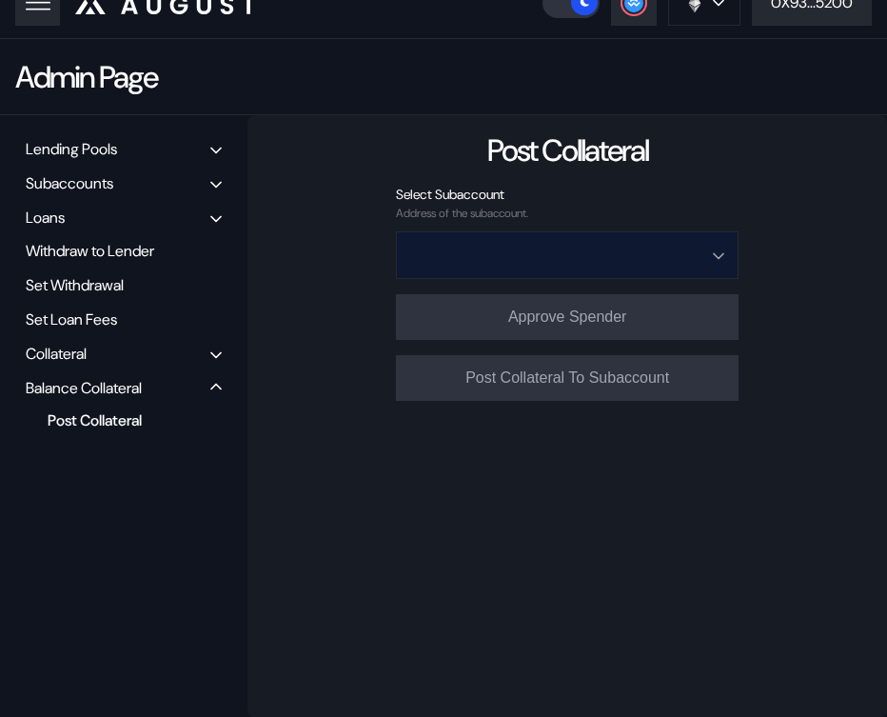
click at [539, 248] on input "Open menu" at bounding box center [556, 255] width 293 height 46
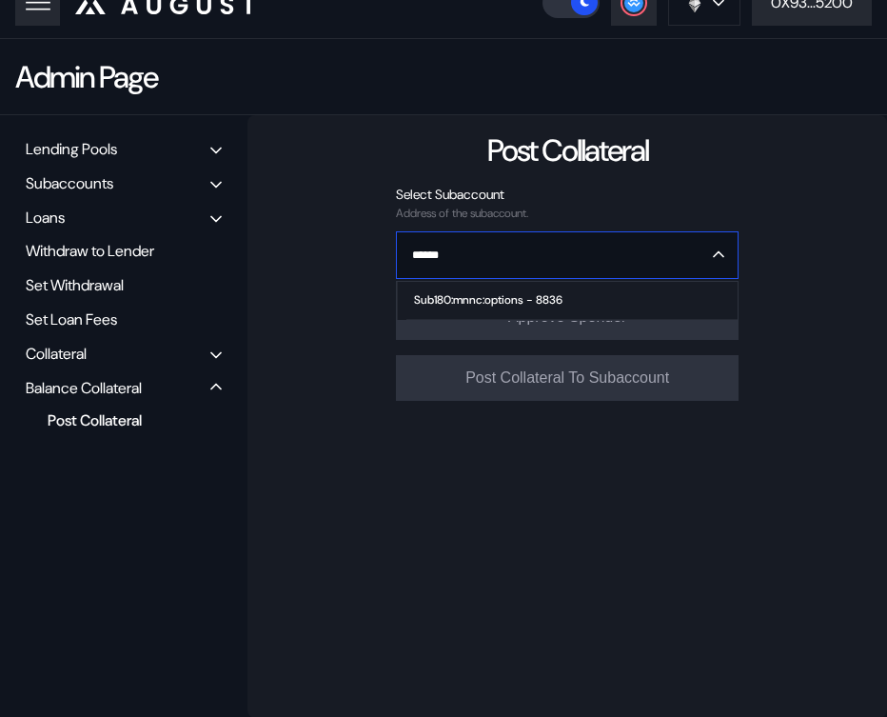
click at [525, 301] on div "Sub180:mnnc:options - 8836" at bounding box center [488, 299] width 148 height 13
type input "**********"
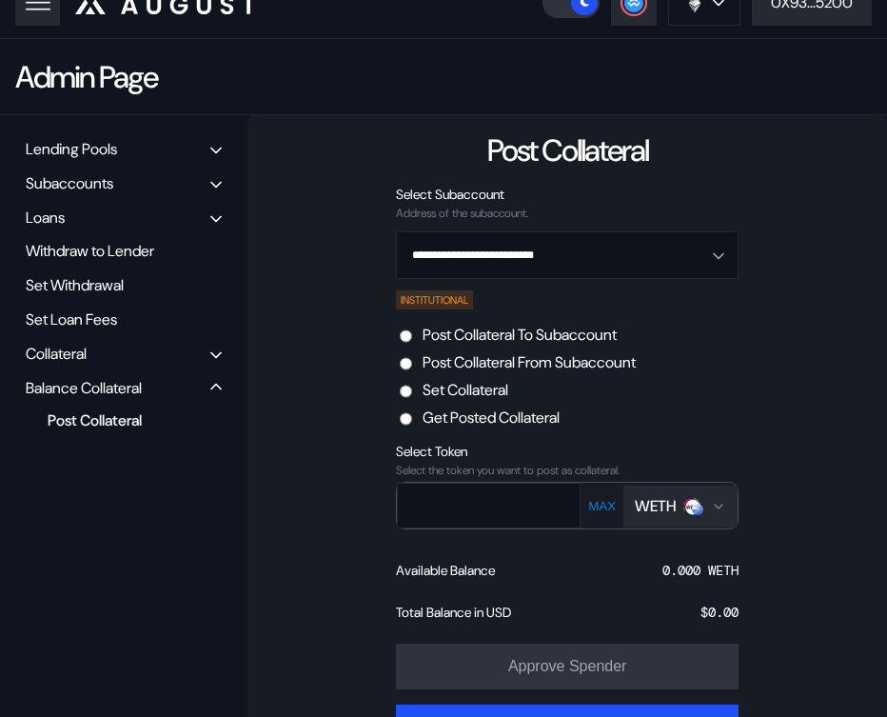
click at [647, 510] on div "WETH" at bounding box center [655, 506] width 41 height 20
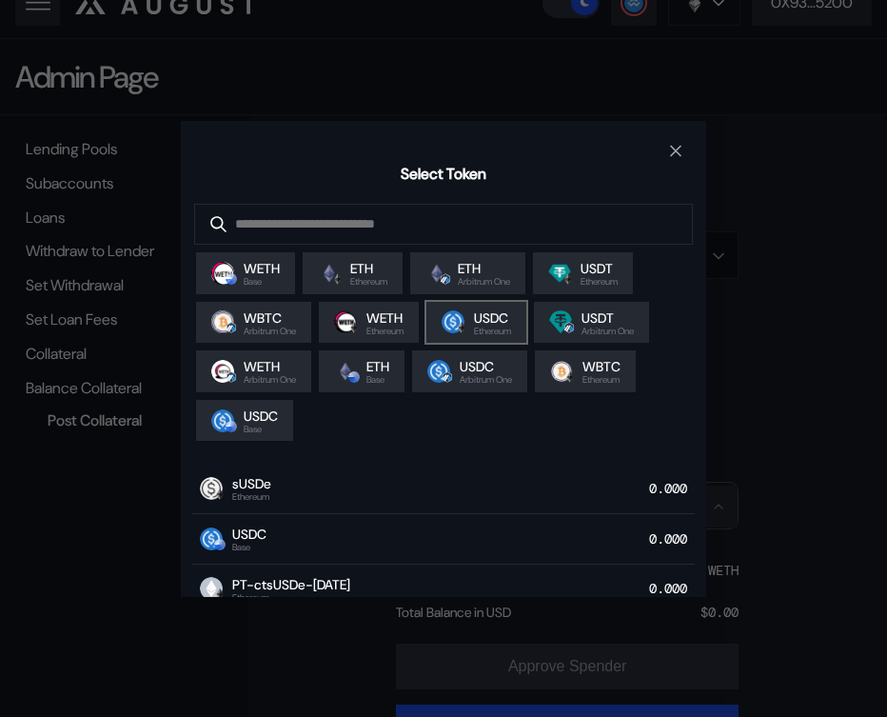
click at [484, 318] on span "USDC" at bounding box center [492, 317] width 37 height 17
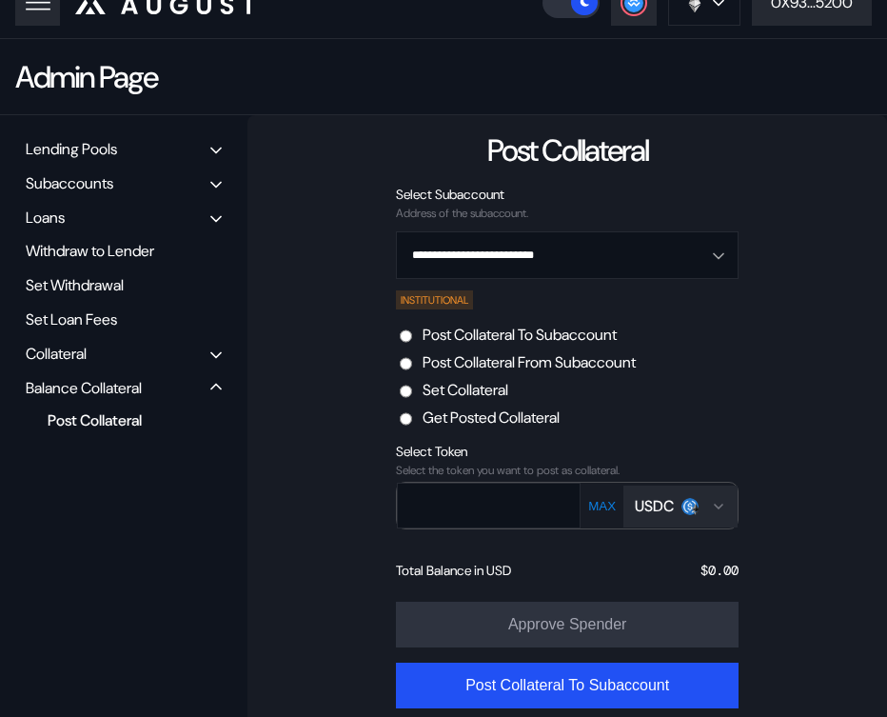
click at [776, 291] on div "**********" at bounding box center [567, 426] width 640 height 623
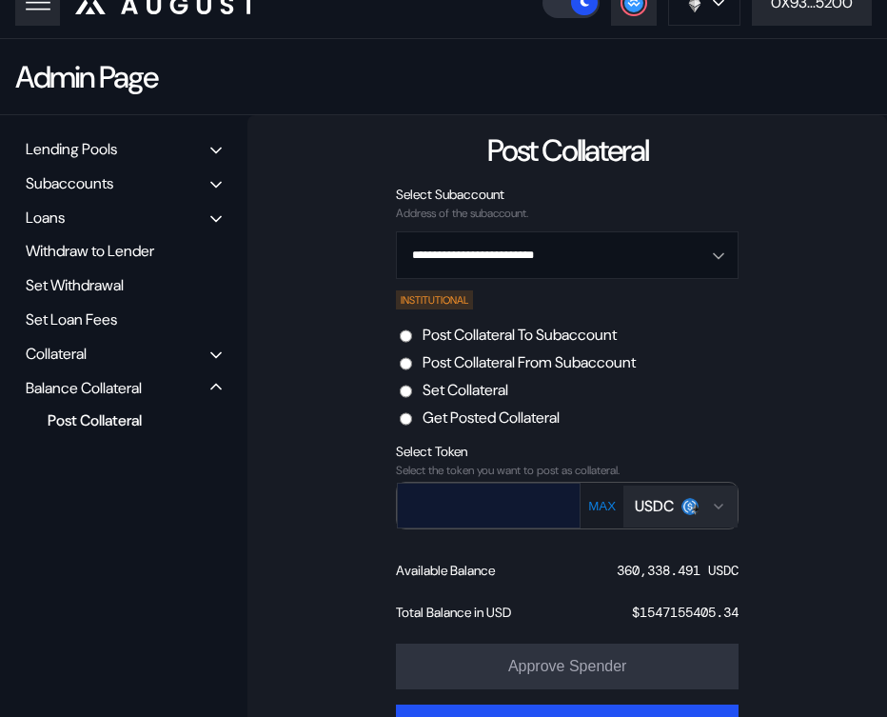
click at [515, 516] on input "text" at bounding box center [475, 504] width 154 height 39
paste input "******"
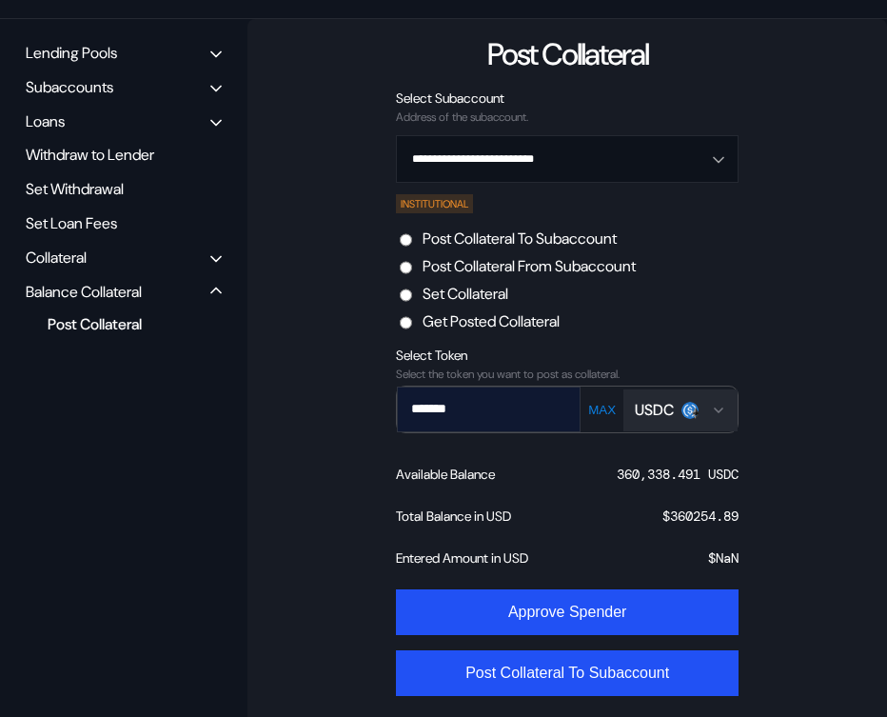
scroll to position [183, 0]
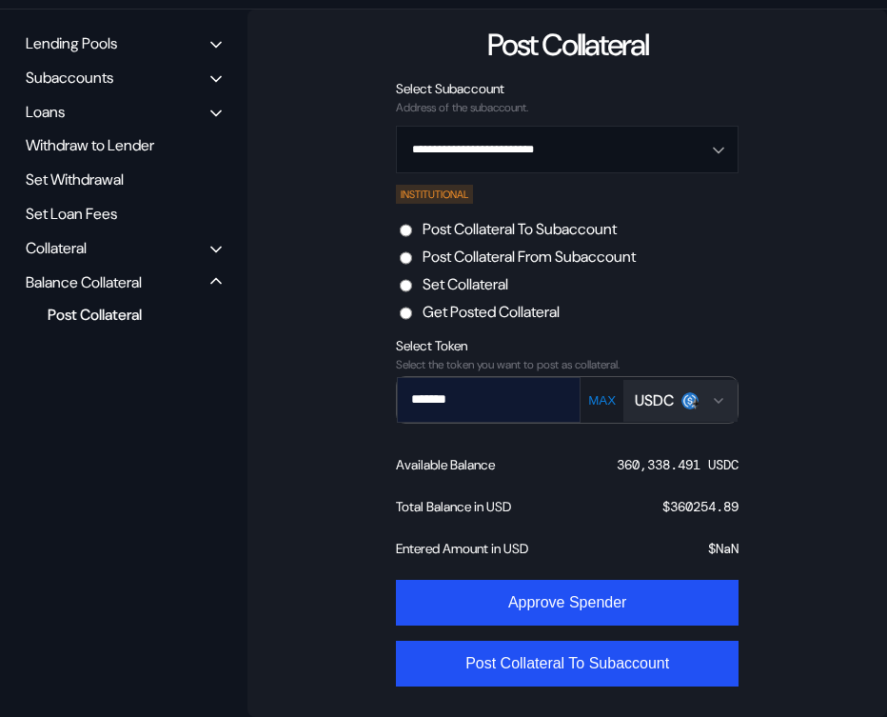
click at [469, 404] on input "*******" at bounding box center [475, 399] width 154 height 39
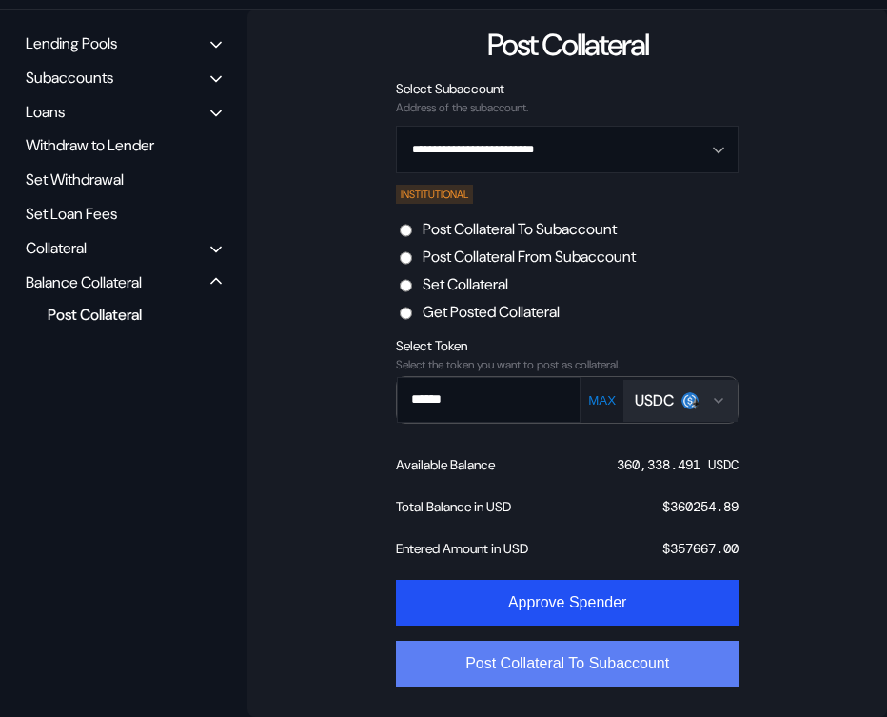
type input "******"
click at [542, 672] on button "Post Collateral To Subaccount" at bounding box center [567, 664] width 343 height 46
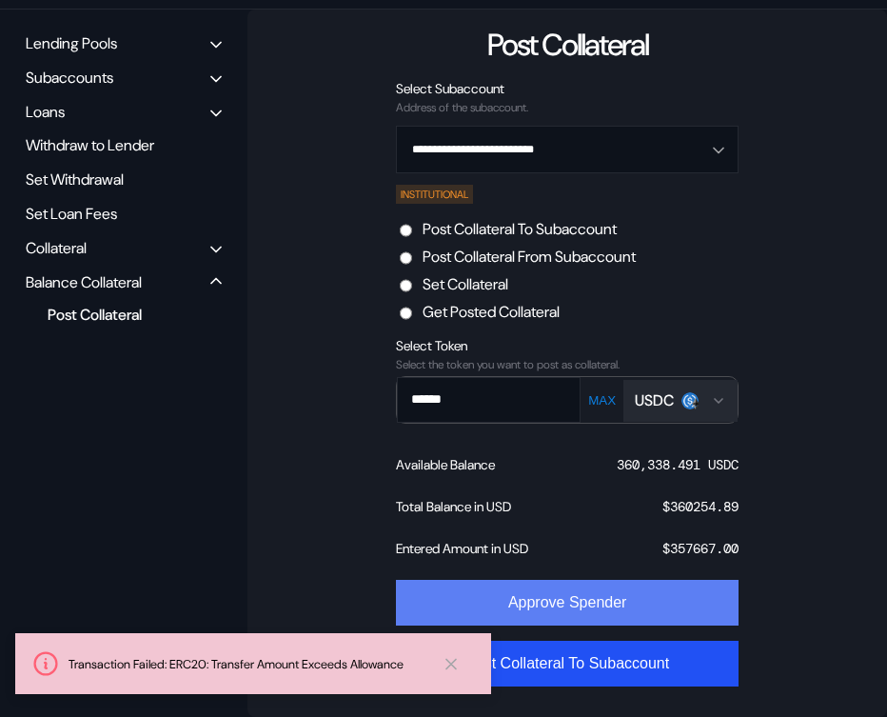
click at [566, 624] on button "Approve Spender" at bounding box center [567, 603] width 343 height 46
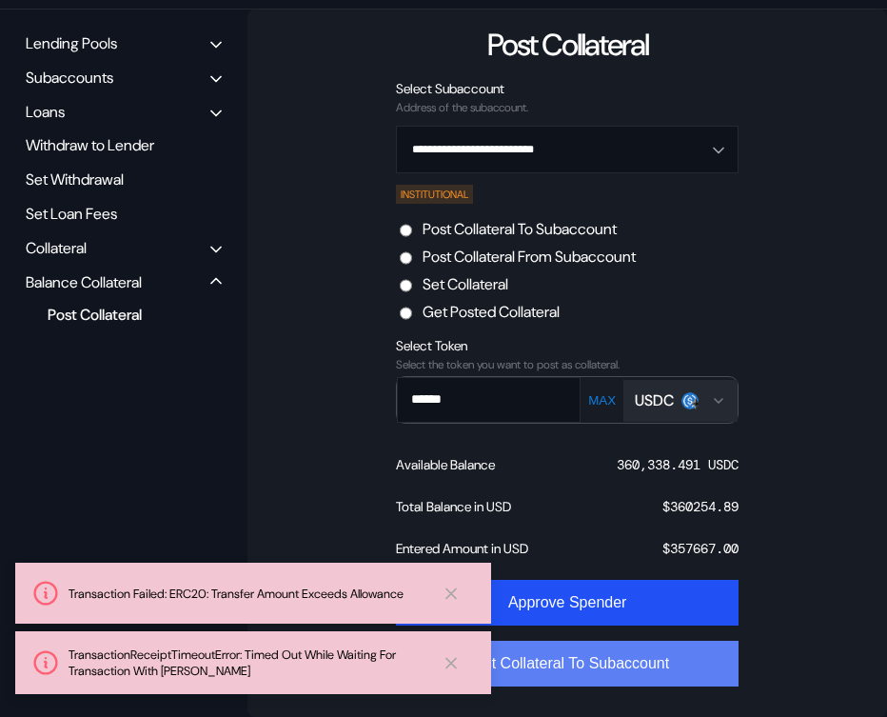
click at [616, 665] on button "Post Collateral To Subaccount" at bounding box center [567, 664] width 343 height 46
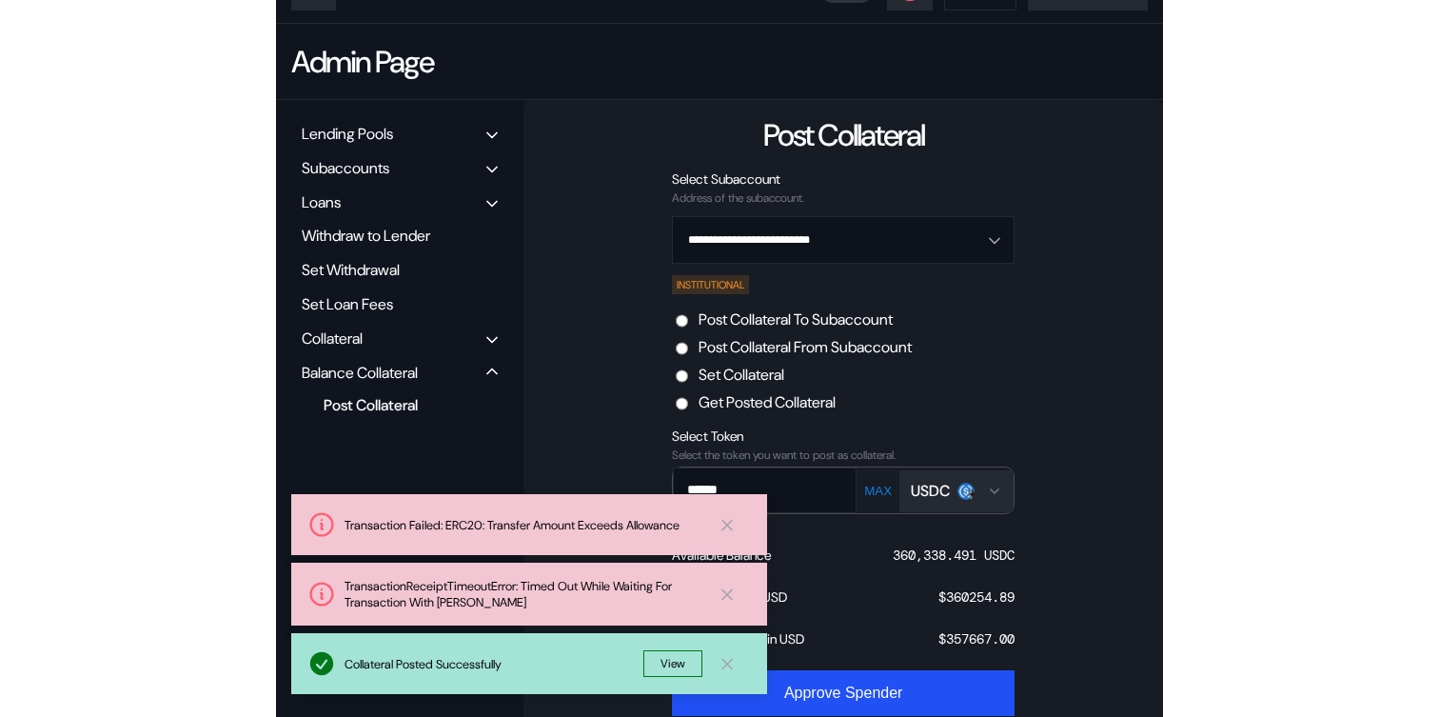
scroll to position [227, 0]
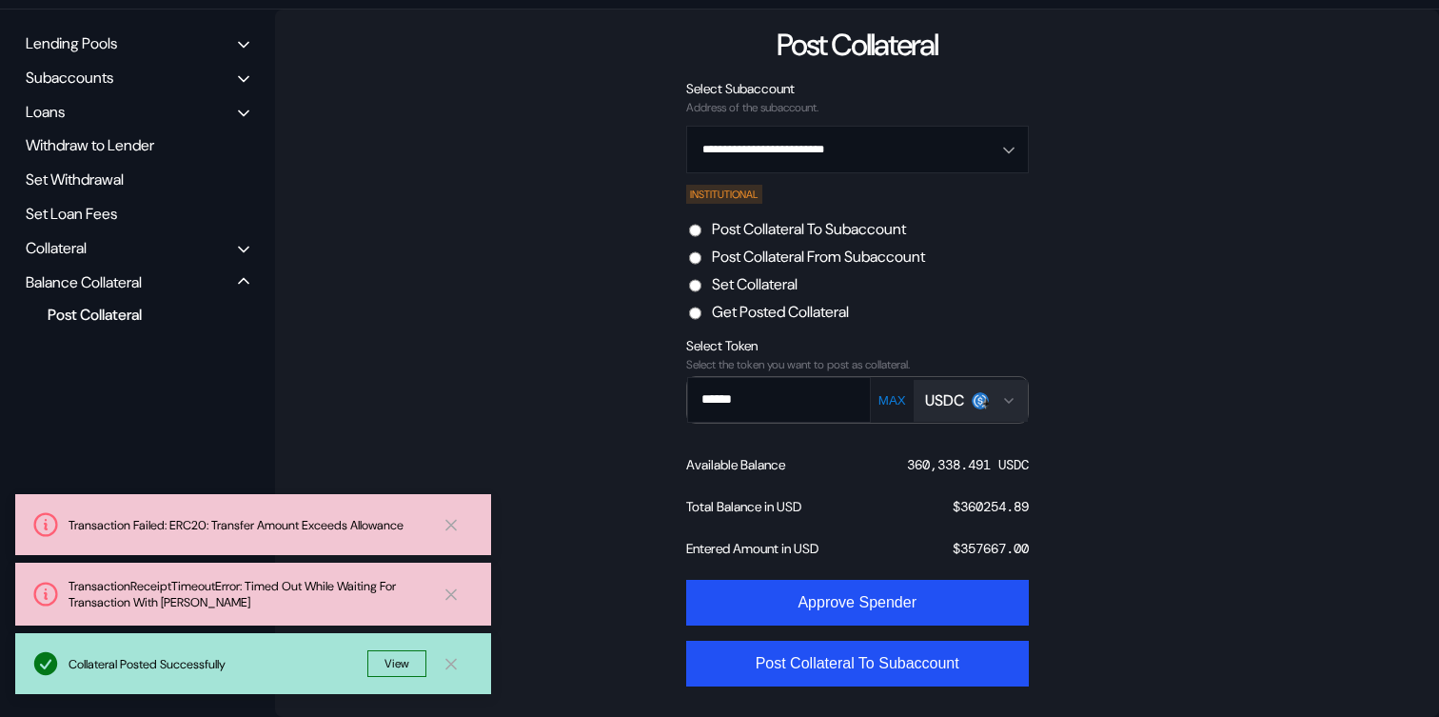
click at [739, 258] on label "Post Collateral From Subaccount" at bounding box center [818, 256] width 213 height 20
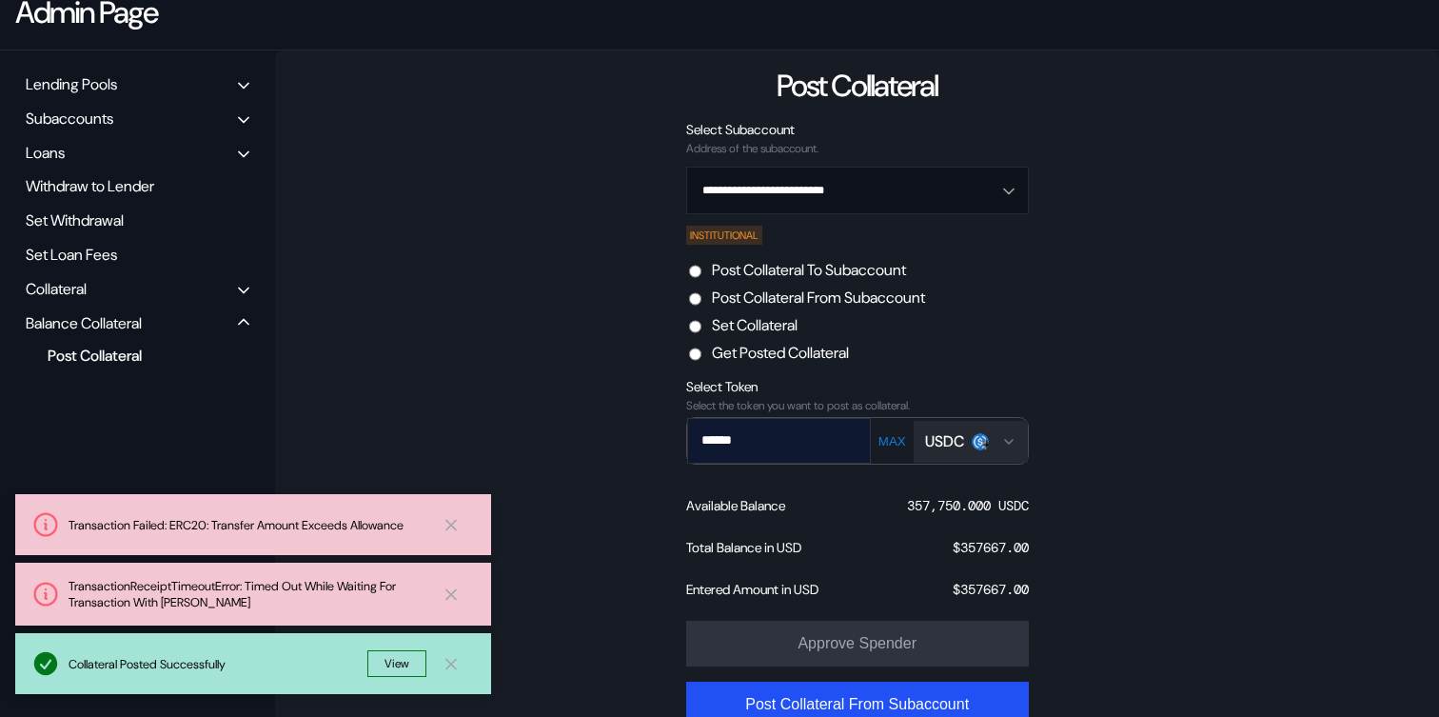
click at [790, 450] on input "******" at bounding box center [765, 440] width 154 height 39
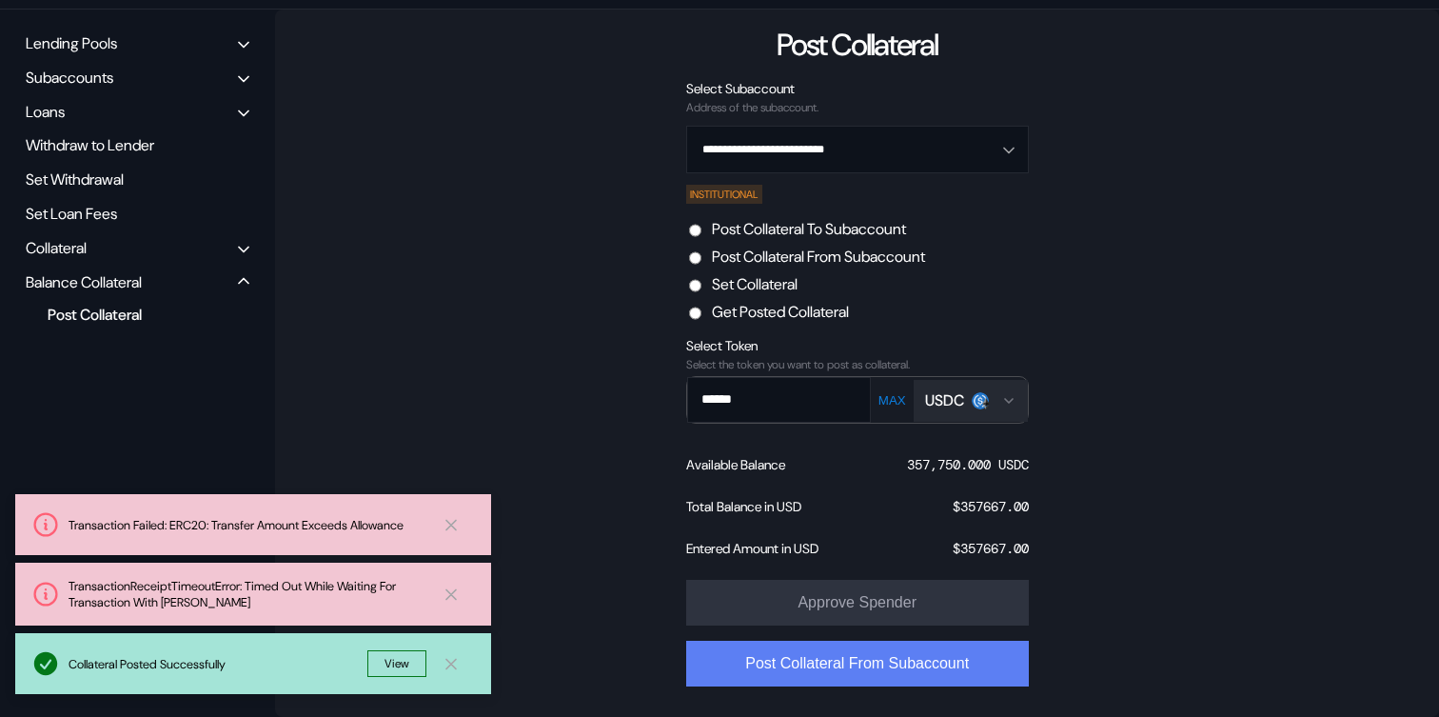
click at [812, 662] on button "Post Collateral From Subaccount" at bounding box center [857, 664] width 343 height 46
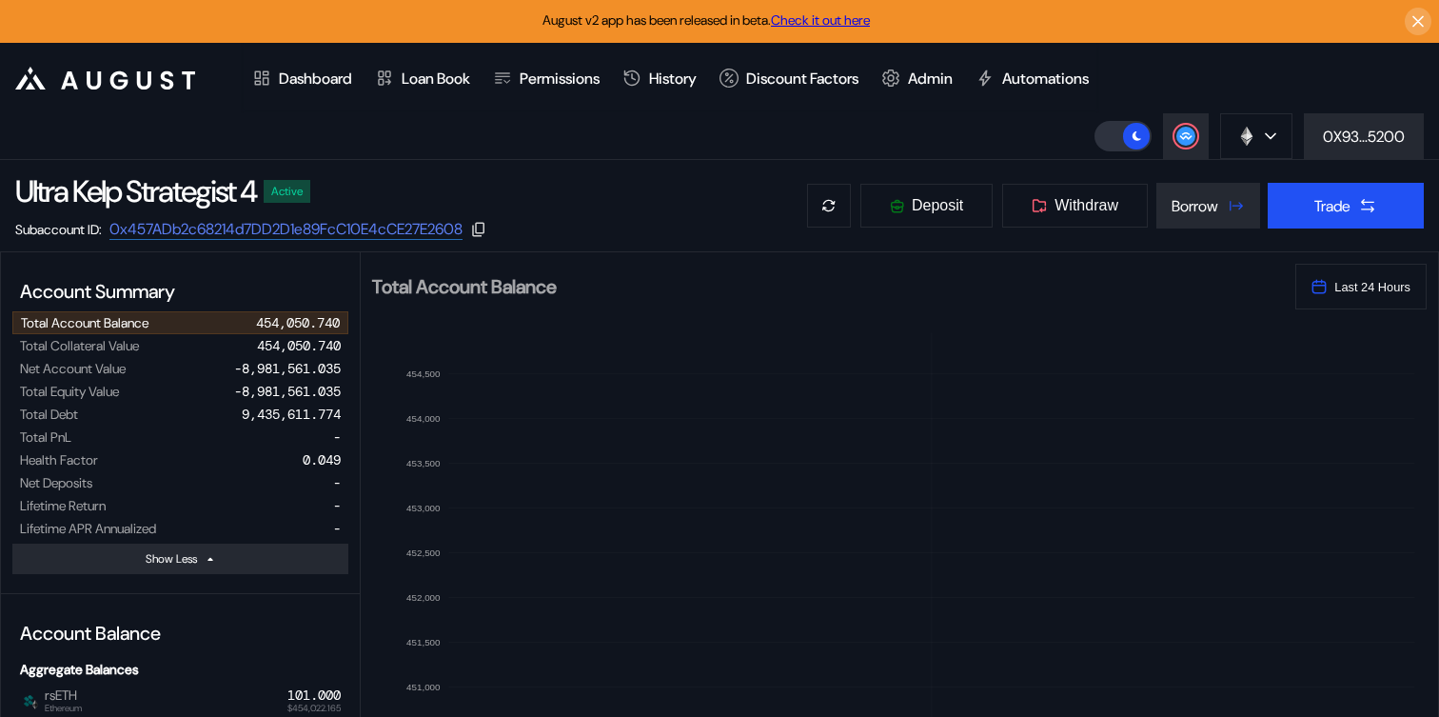
select select "*"
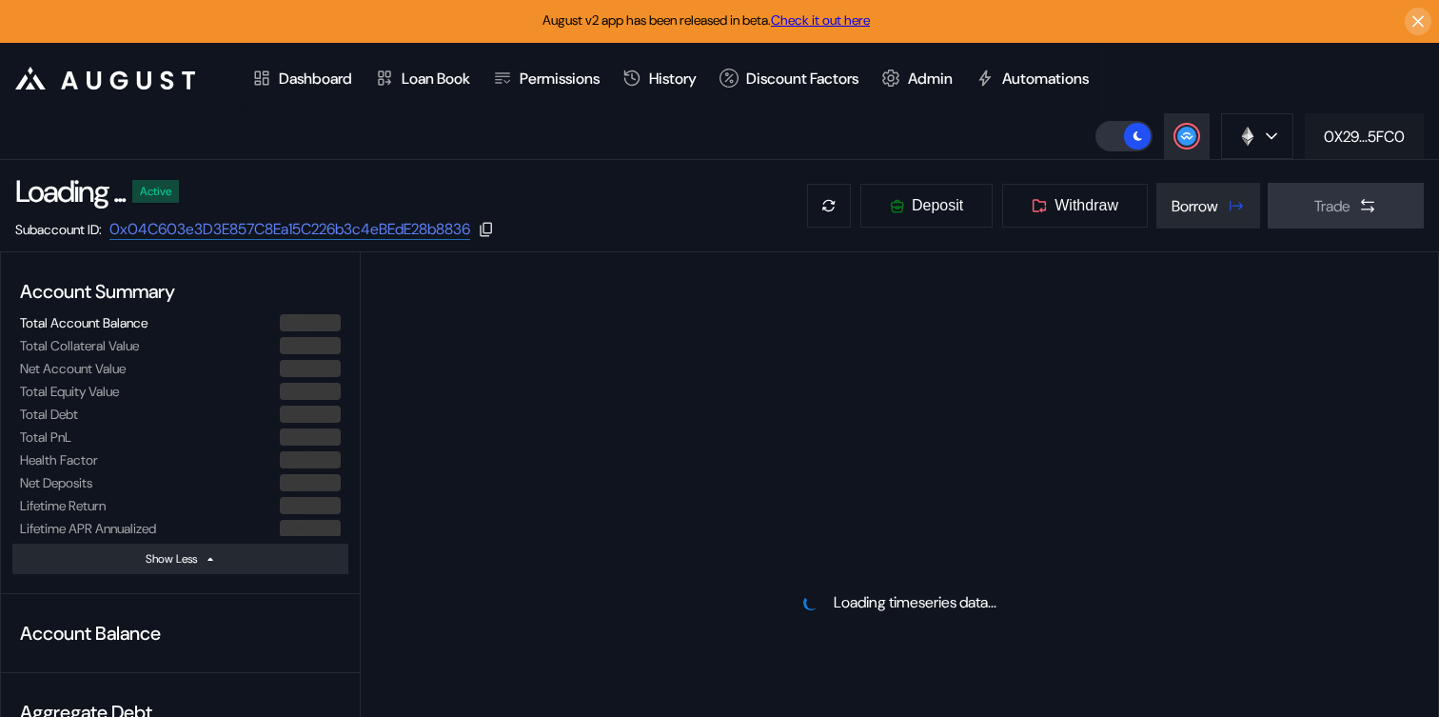
select select "*"
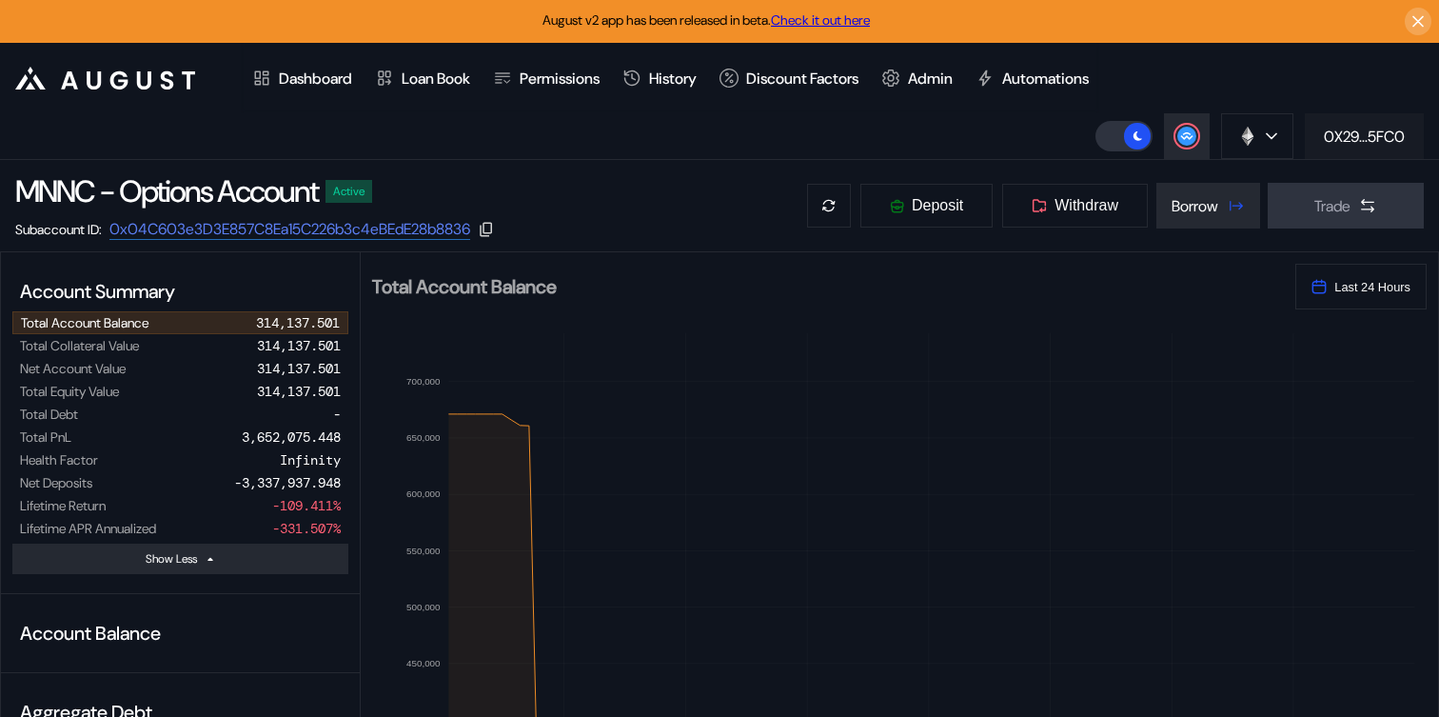
click at [1359, 121] on button "0X29...5FC0" at bounding box center [1364, 136] width 119 height 46
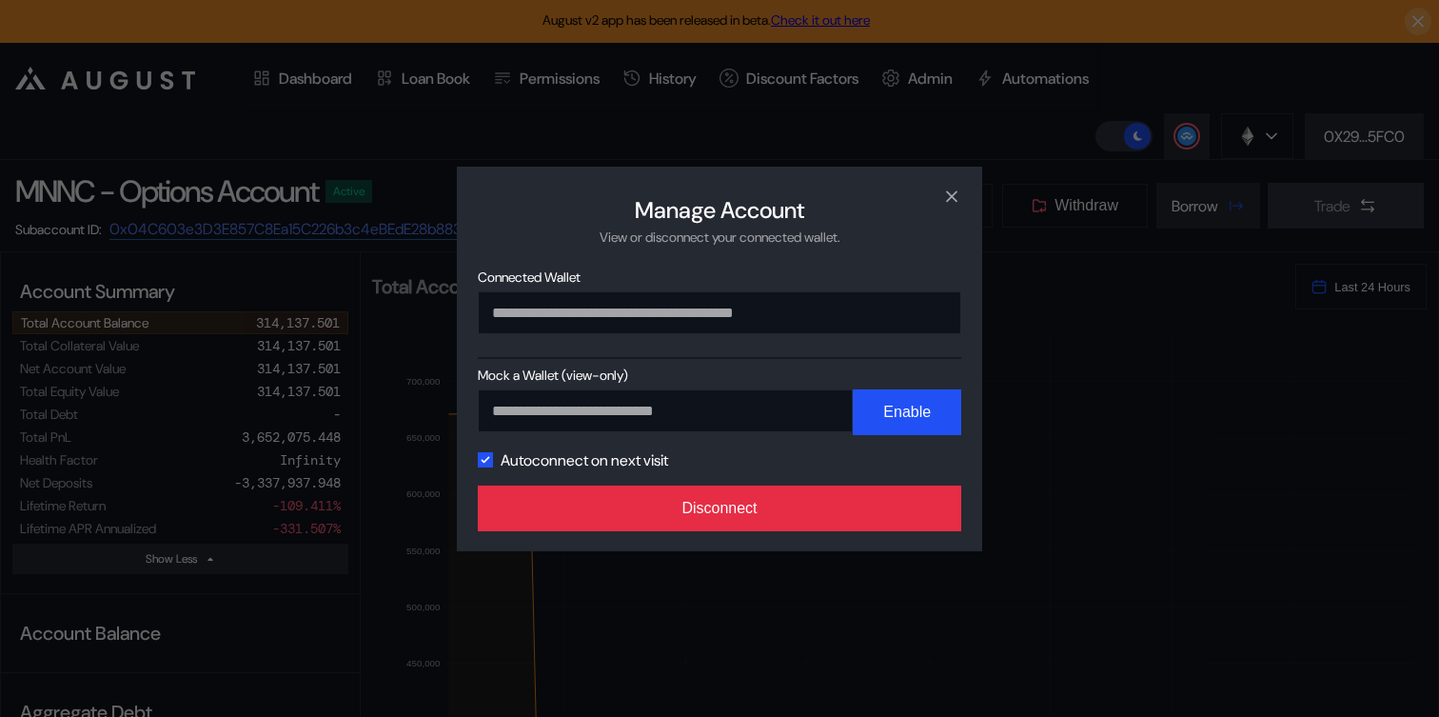
click at [881, 501] on button "Disconnect" at bounding box center [719, 508] width 483 height 46
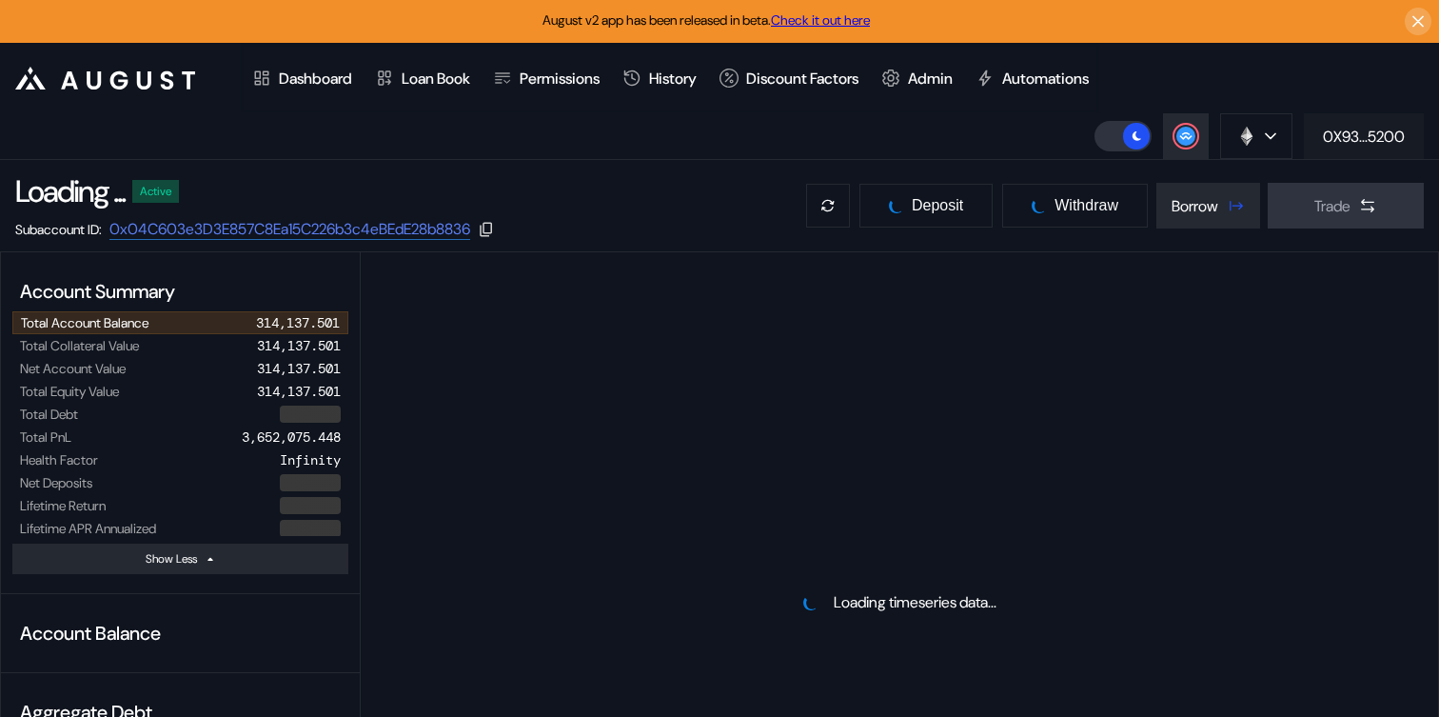
select select "*"
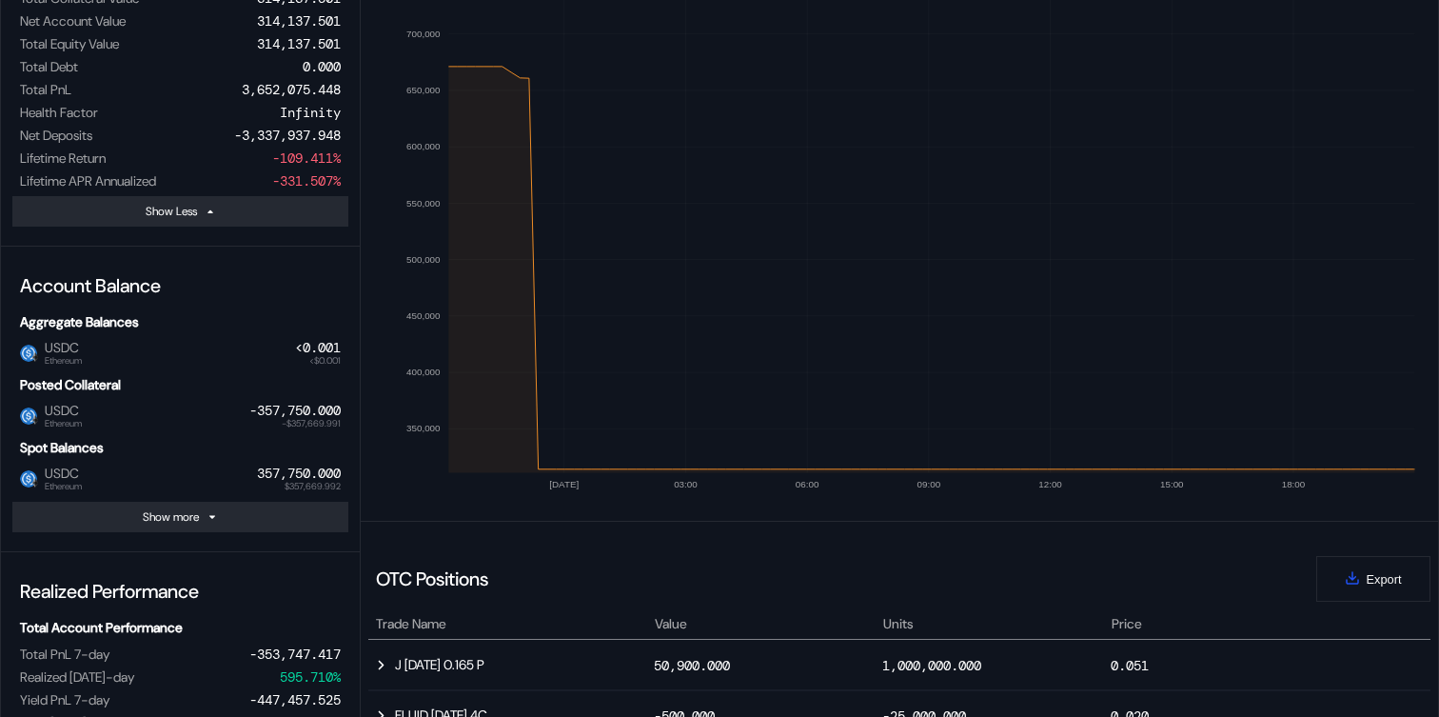
scroll to position [256, 0]
